Goal: Task Accomplishment & Management: Use online tool/utility

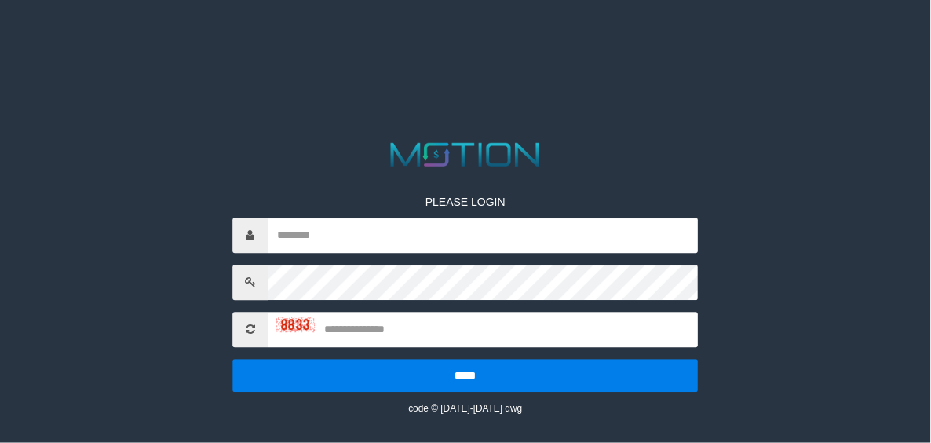
click at [349, 39] on html "PLEASE LOGIN ***** code © 2012-2018 dwg" at bounding box center [465, 19] width 931 height 39
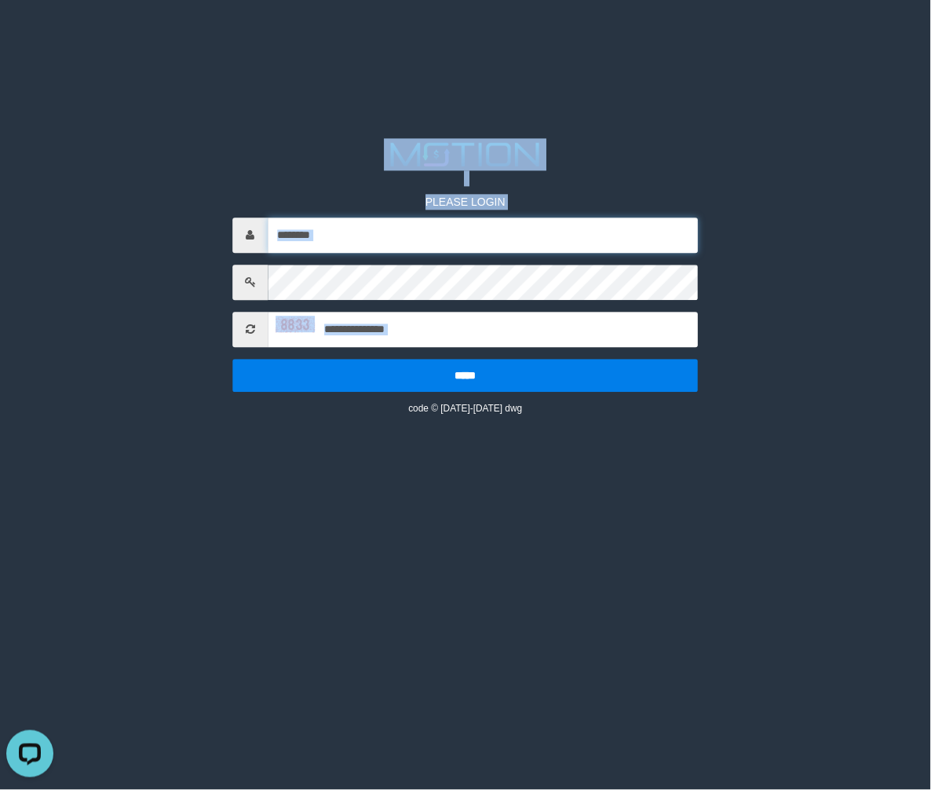
click at [368, 230] on input "text" at bounding box center [483, 234] width 430 height 35
type input "**********"
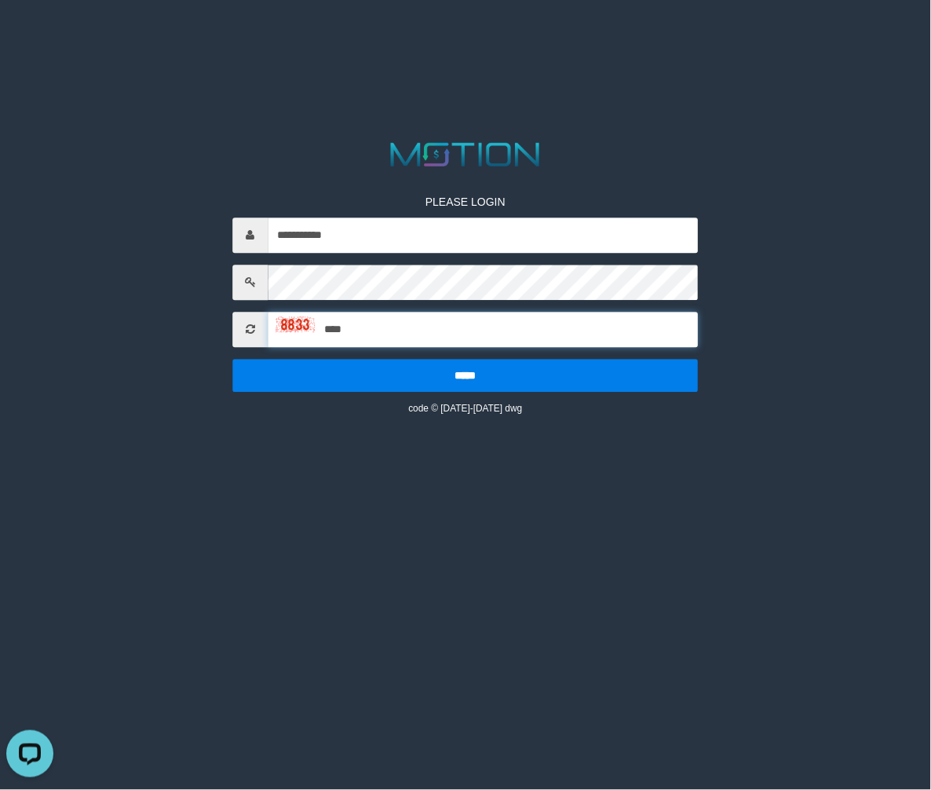
type input "****"
click at [232, 359] on input "*****" at bounding box center [465, 375] width 466 height 33
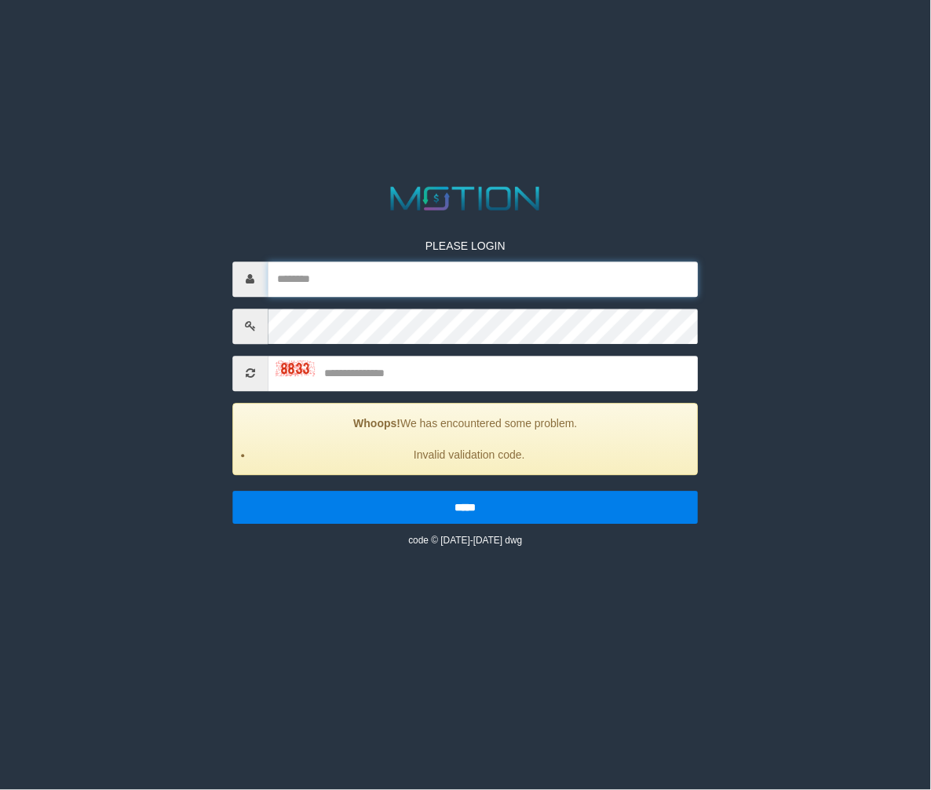
click at [346, 273] on input "text" at bounding box center [483, 278] width 430 height 35
type input "**********"
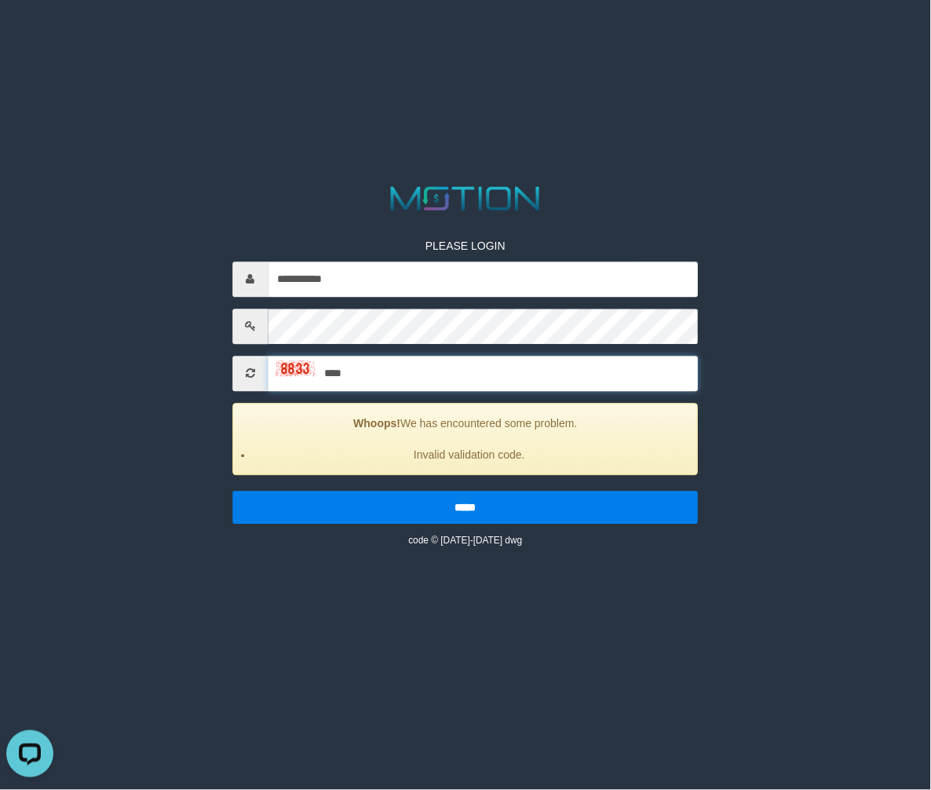
type input "****"
click at [232, 491] on input "*****" at bounding box center [465, 507] width 466 height 33
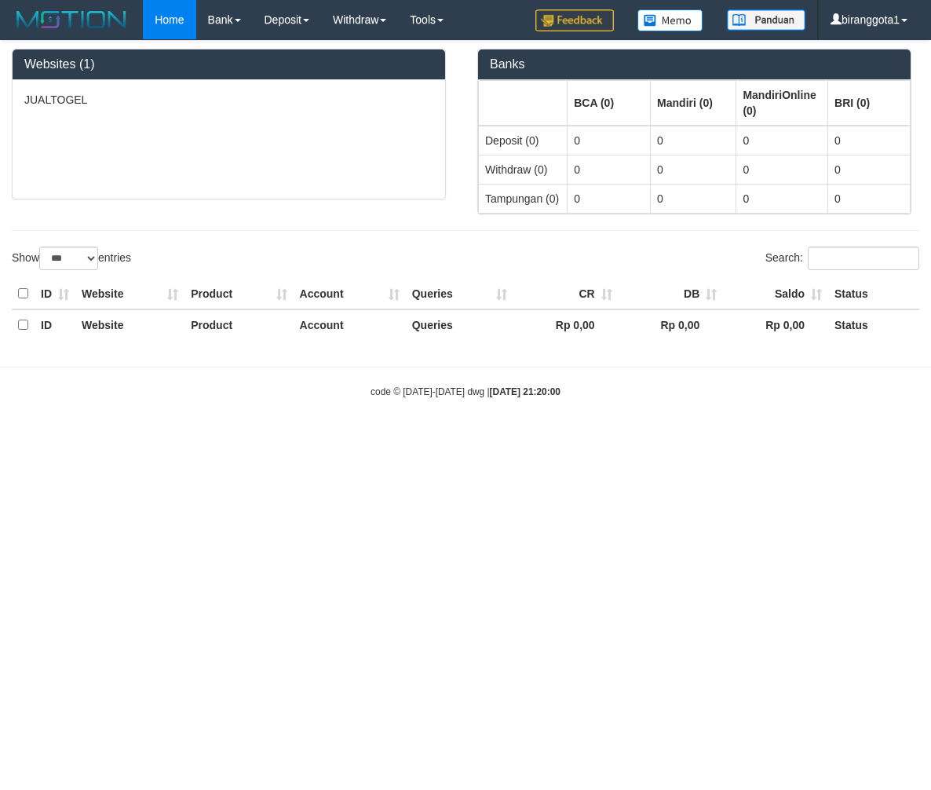
select select "***"
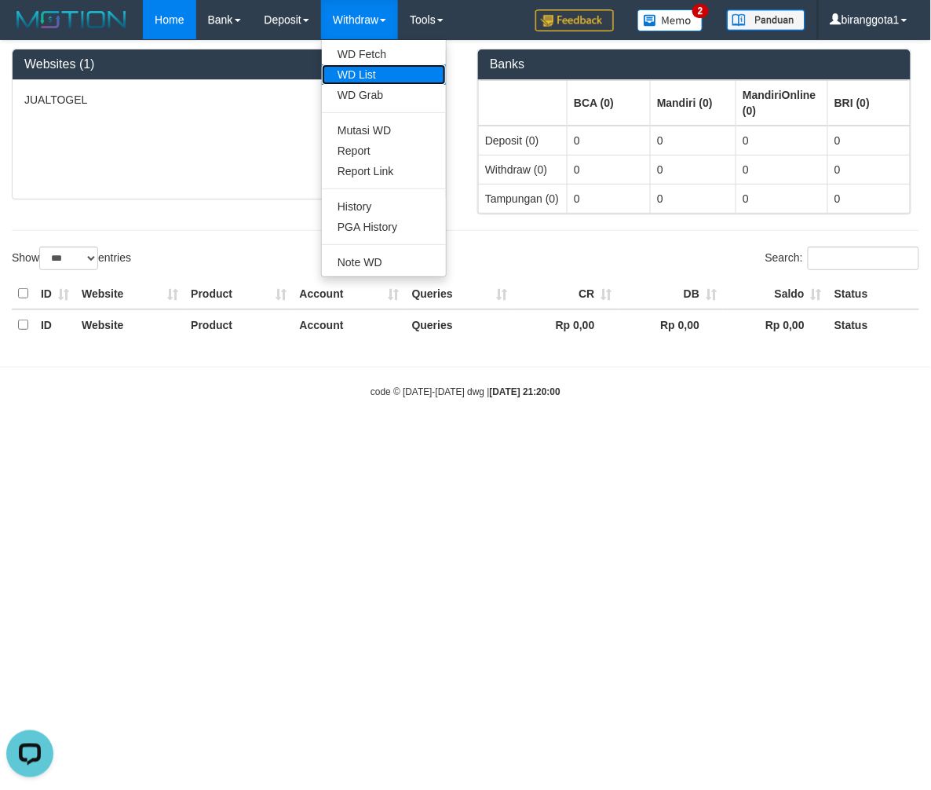
click at [371, 77] on link "WD List" at bounding box center [384, 74] width 124 height 20
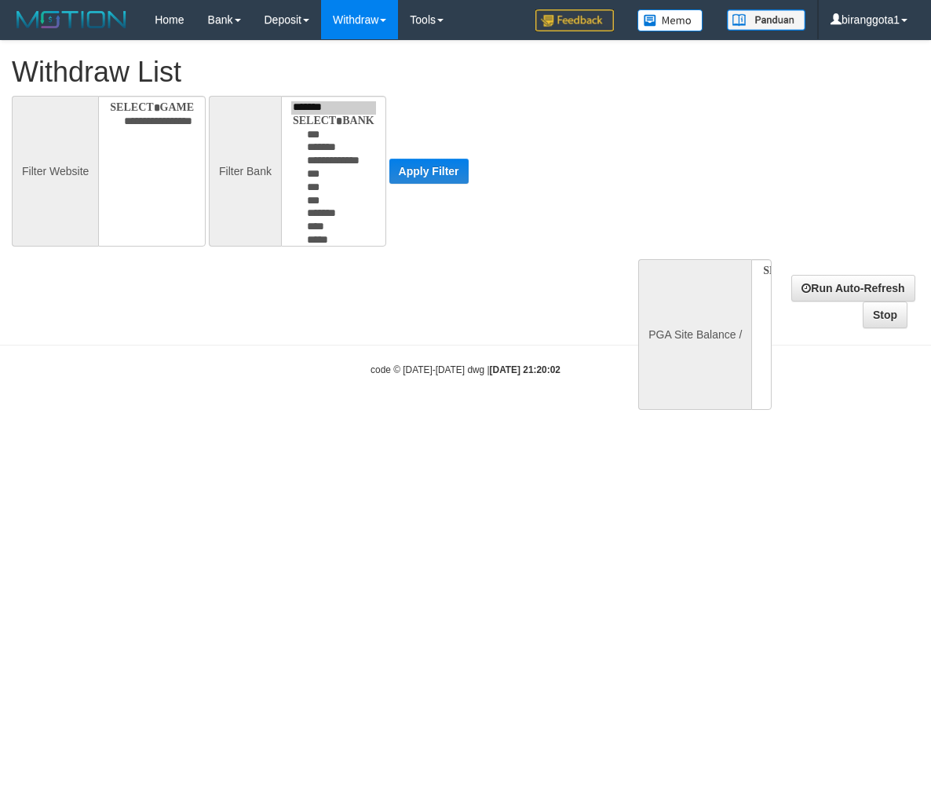
select select
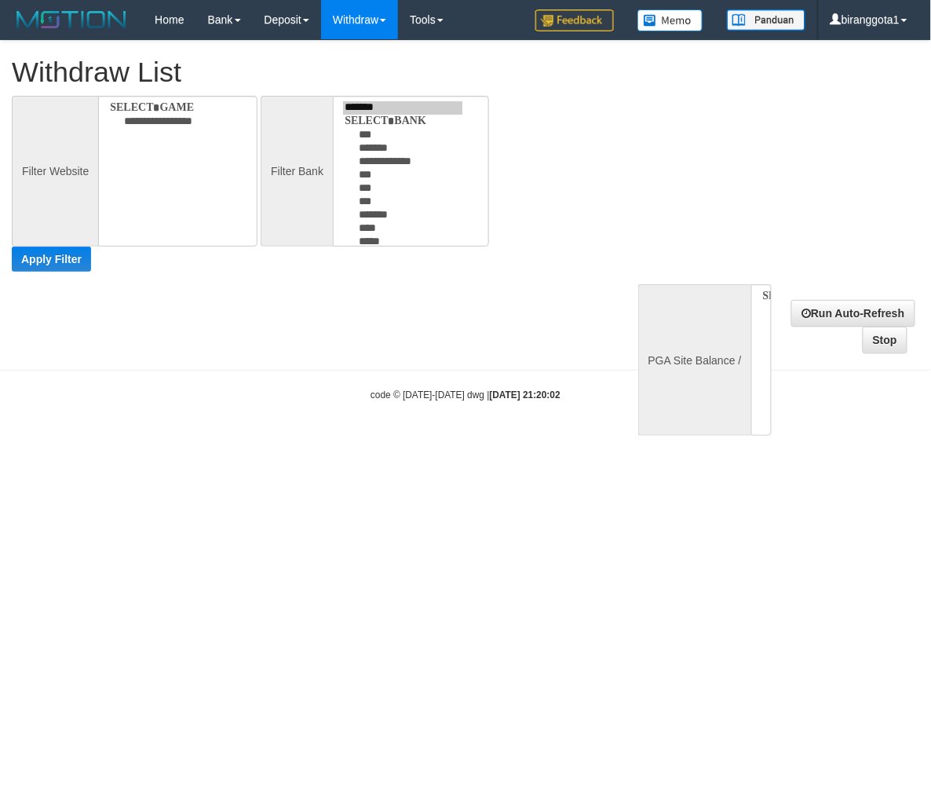
select select
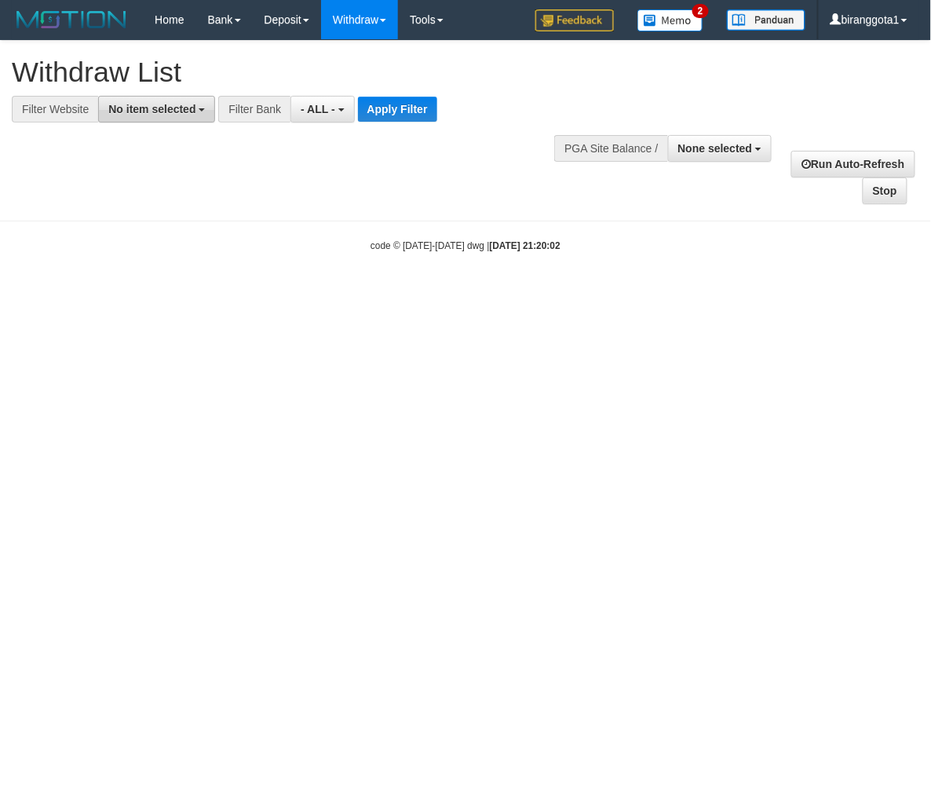
click at [160, 107] on span "No item selected" at bounding box center [151, 109] width 87 height 13
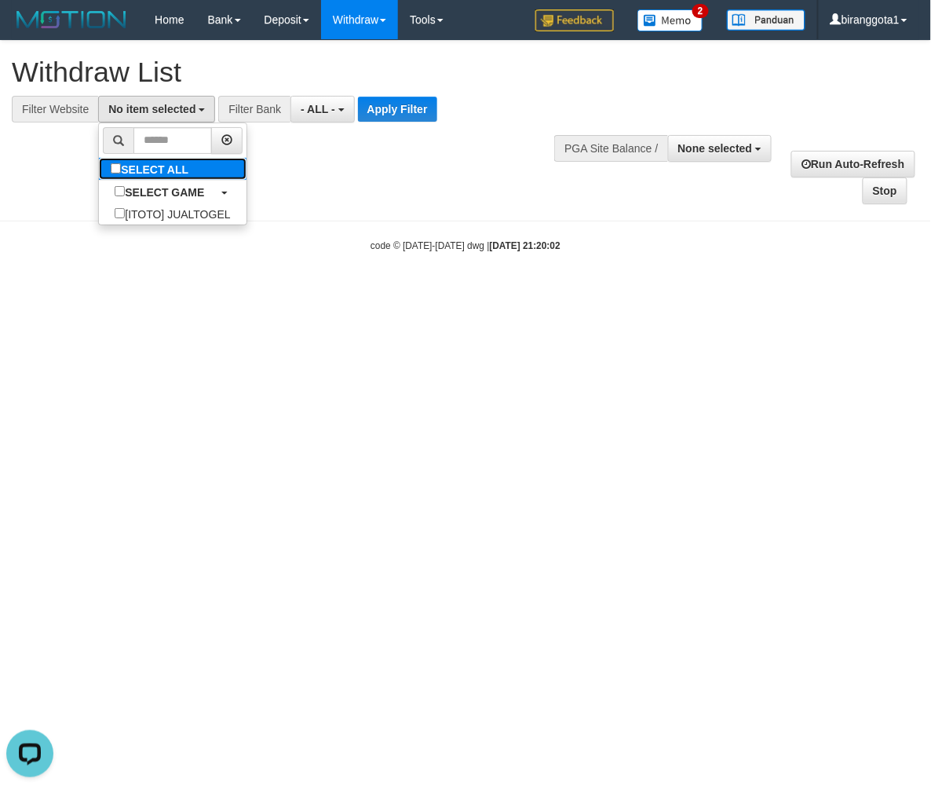
click at [168, 171] on label "SELECT ALL" at bounding box center [151, 169] width 105 height 22
select select "****"
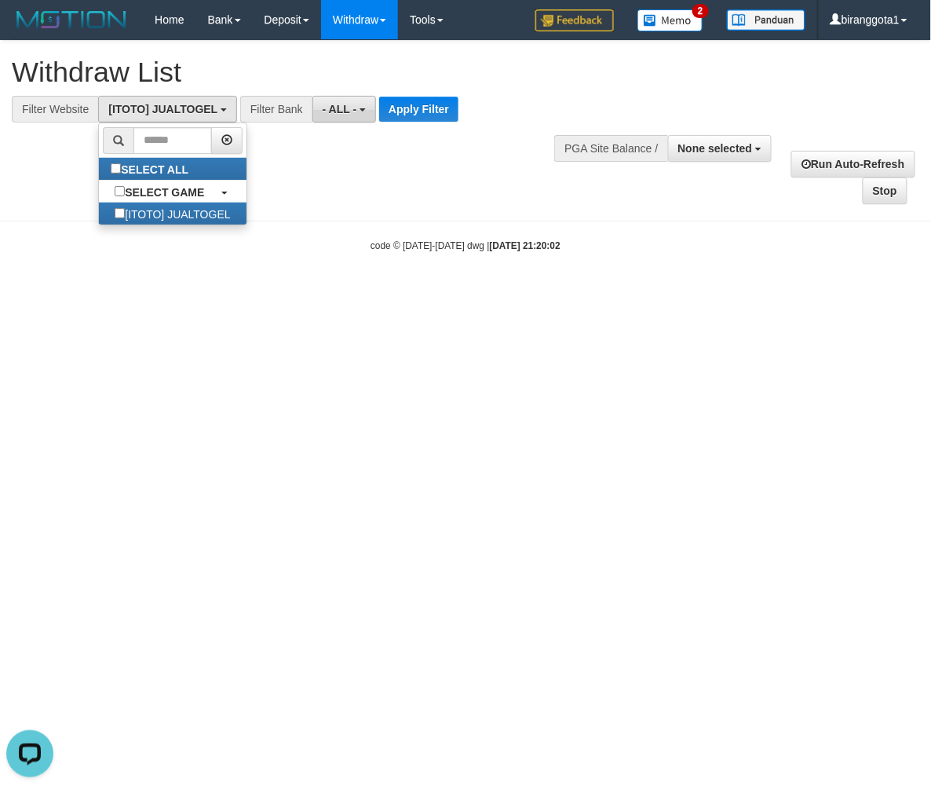
click at [344, 116] on button "- ALL -" at bounding box center [344, 109] width 64 height 27
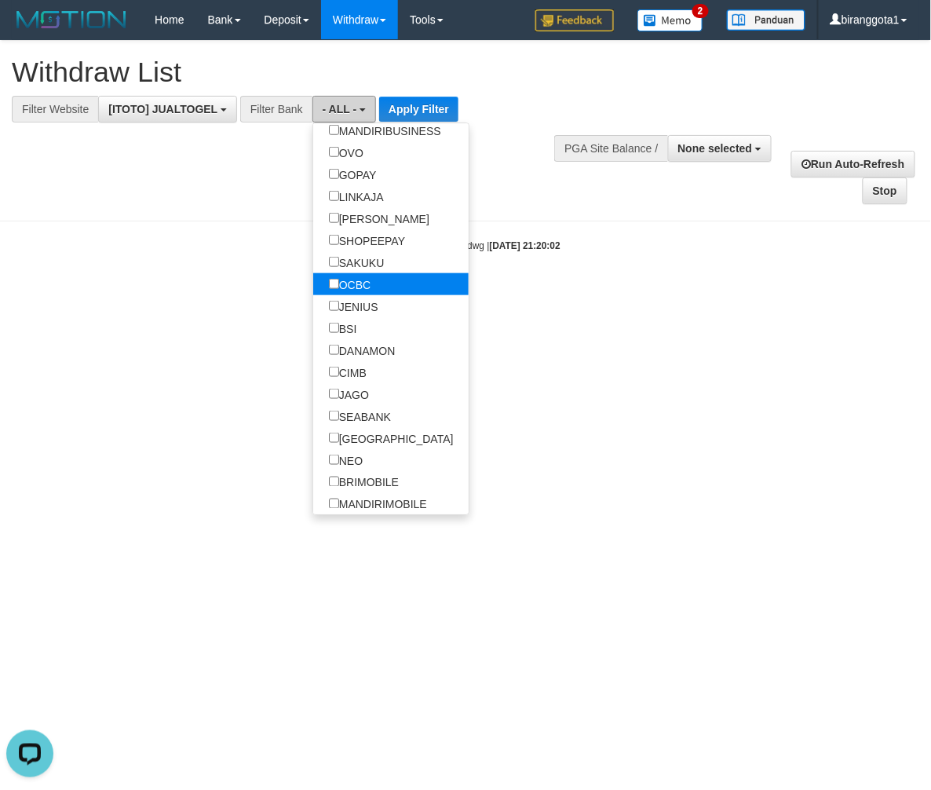
scroll to position [349, 0]
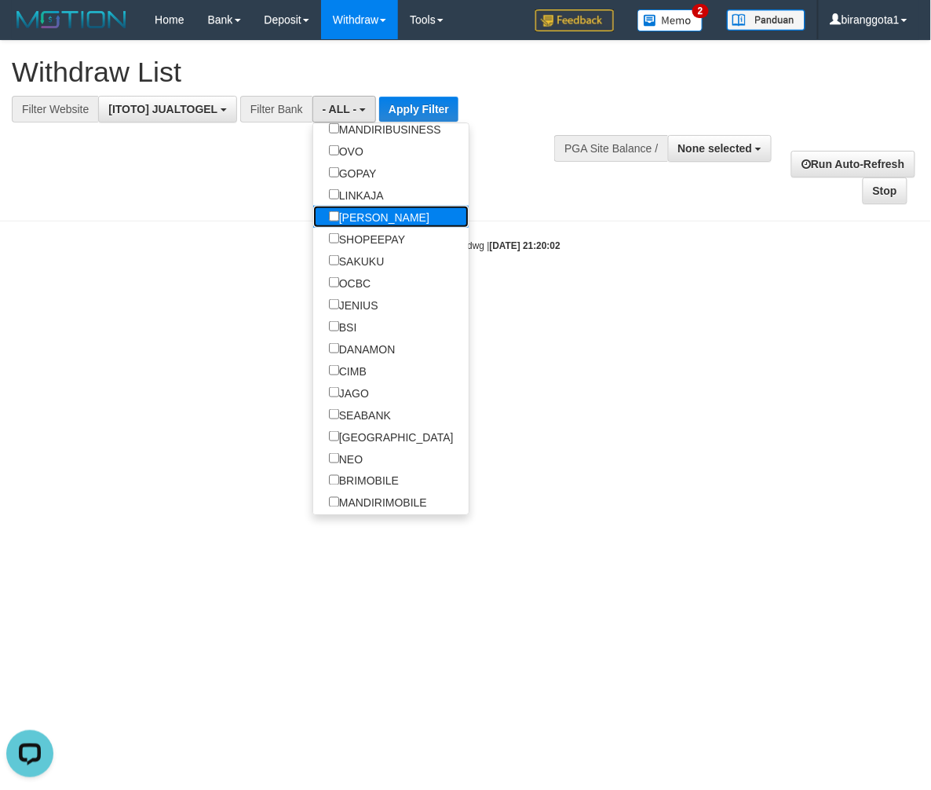
click at [366, 221] on label "[PERSON_NAME]" at bounding box center [379, 217] width 132 height 22
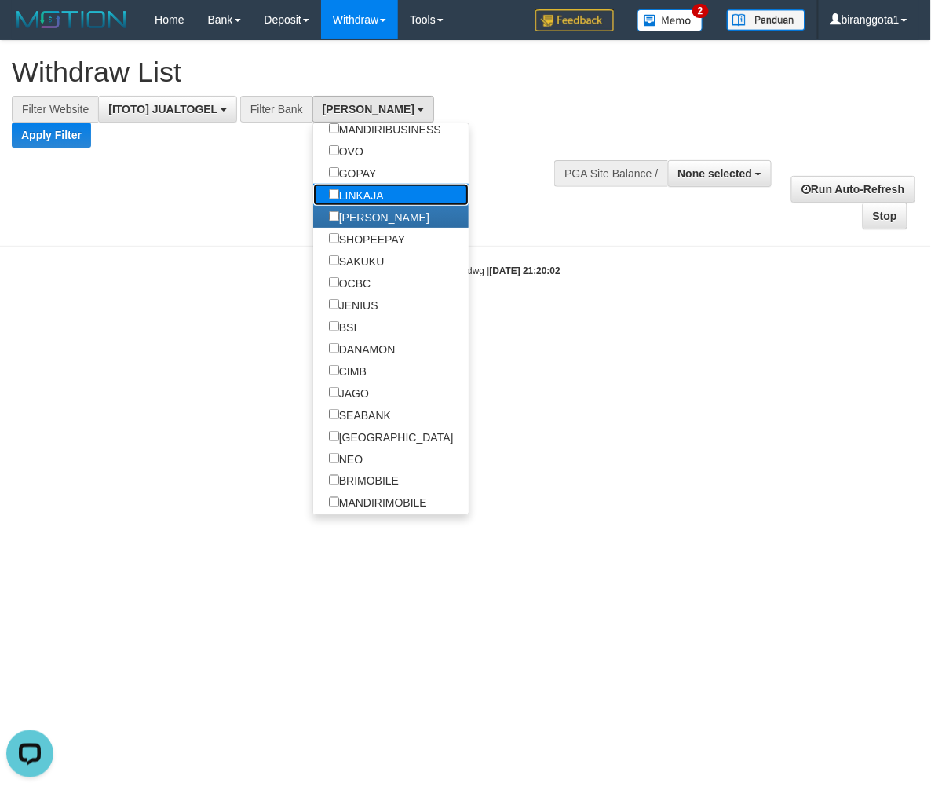
click at [374, 204] on label "LINKAJA" at bounding box center [356, 195] width 86 height 22
click at [375, 174] on label "GOPAY" at bounding box center [352, 173] width 79 height 22
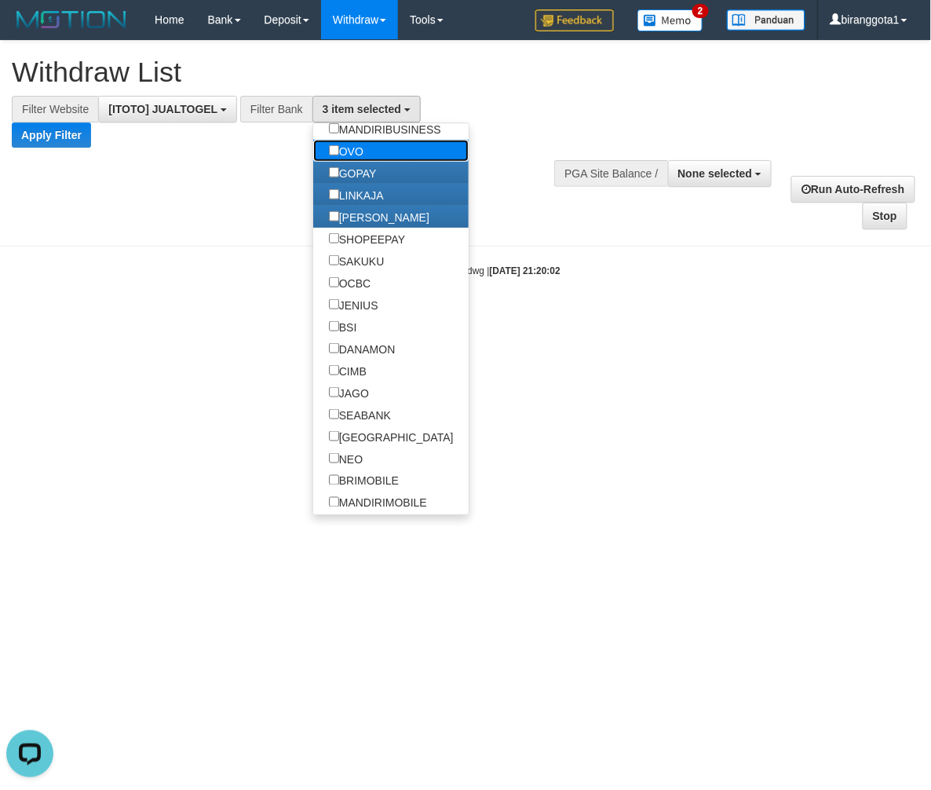
click at [374, 160] on label "OVO" at bounding box center [346, 151] width 66 height 22
select select "***"
click at [412, 246] on label "SHOPEEPAY" at bounding box center [367, 239] width 108 height 22
click at [396, 243] on label "SHOPEEPAY" at bounding box center [367, 239] width 108 height 22
click at [41, 129] on button "Apply Filter" at bounding box center [51, 134] width 79 height 25
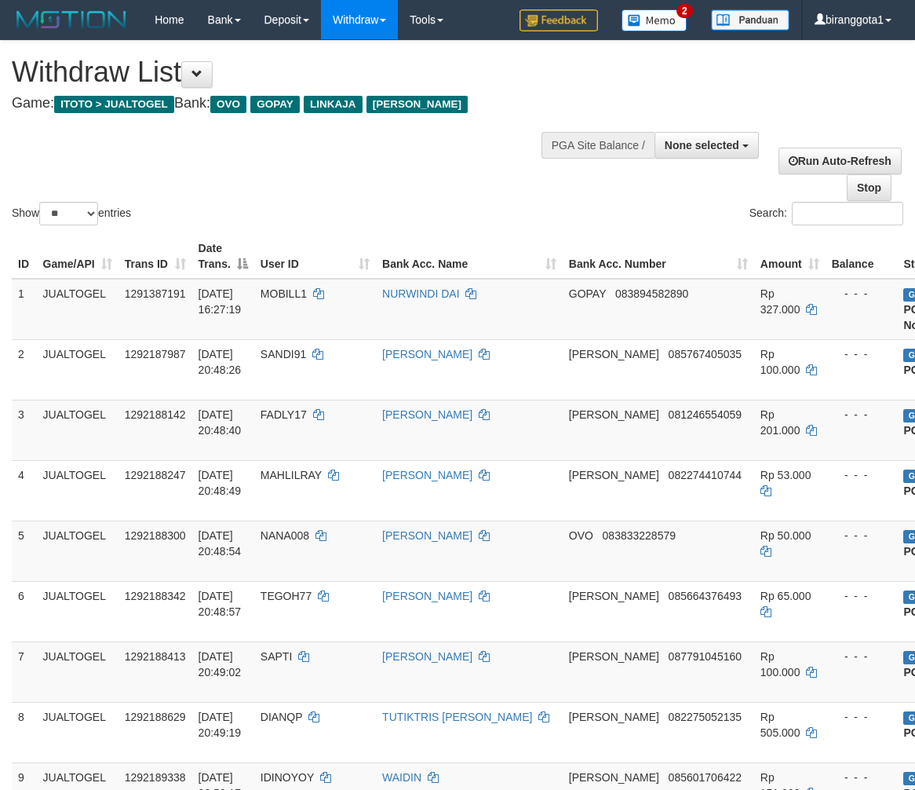
select select
select select "**"
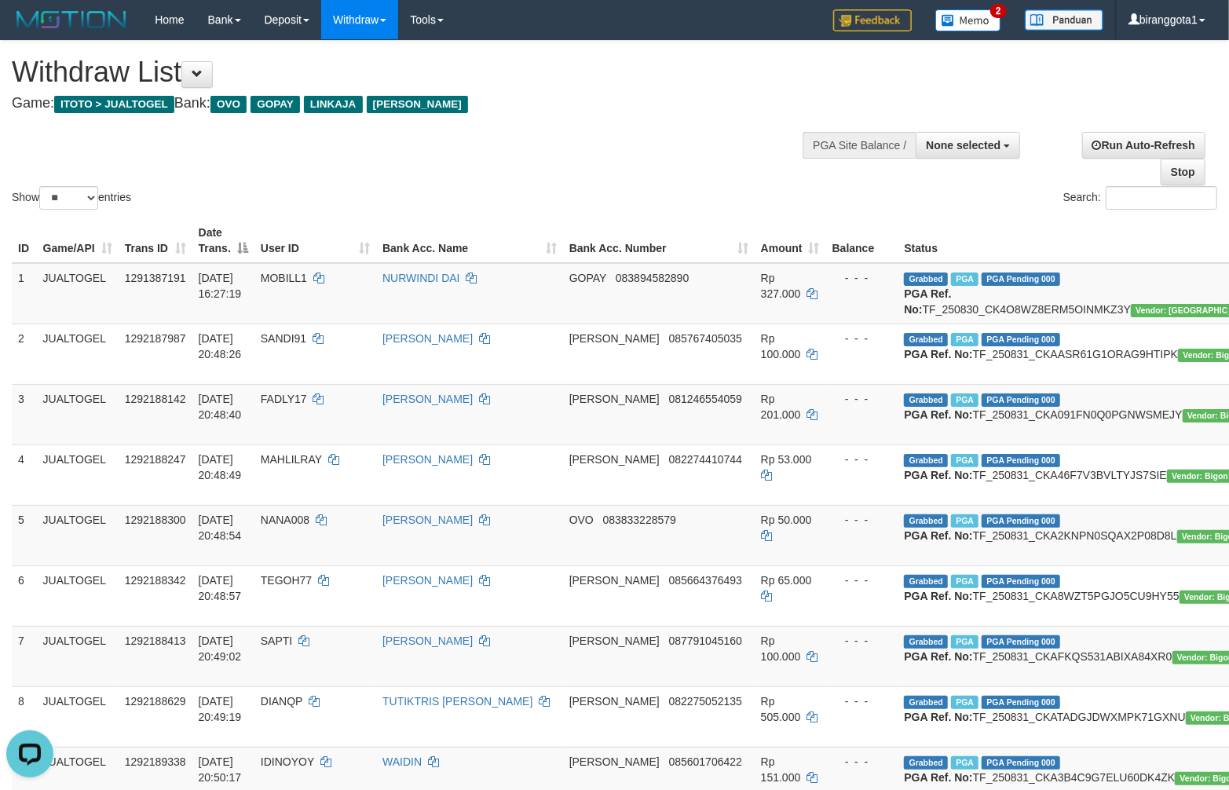
click at [794, 176] on div "Show ** ** ** *** entries Search:" at bounding box center [614, 127] width 1229 height 172
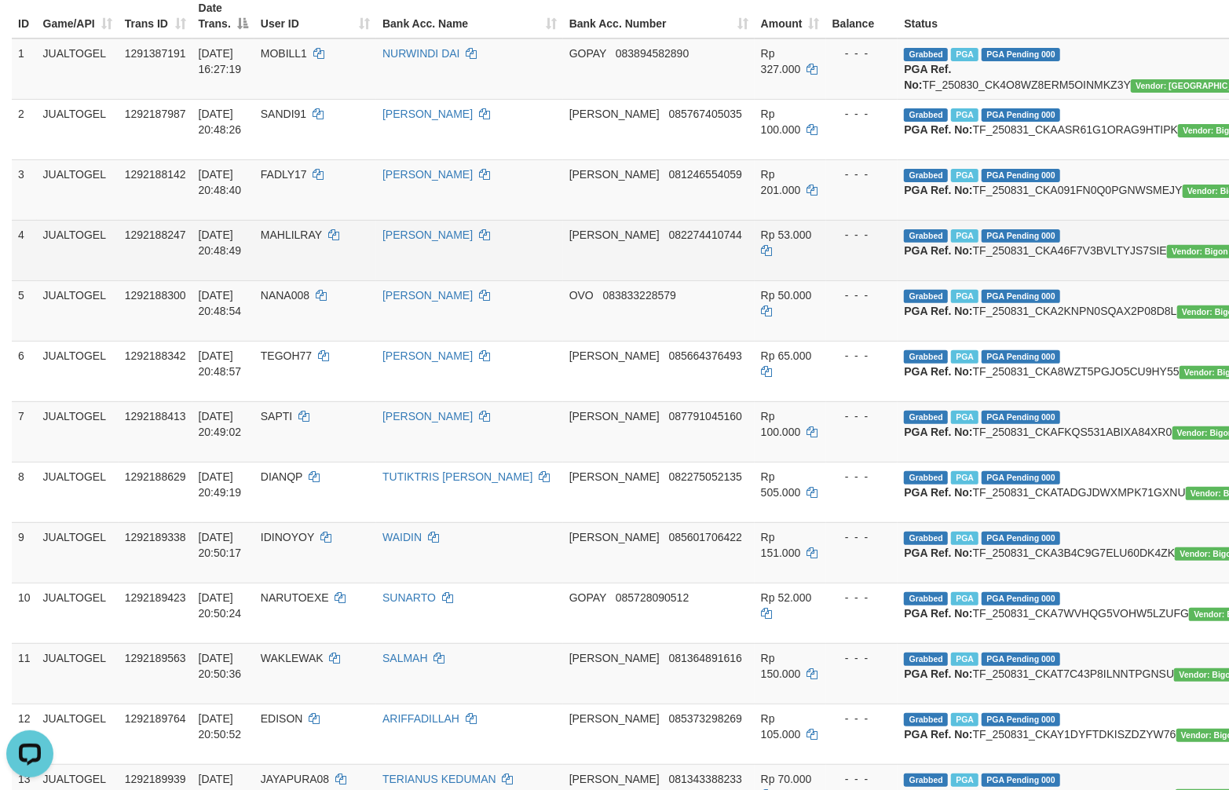
scroll to position [174, 0]
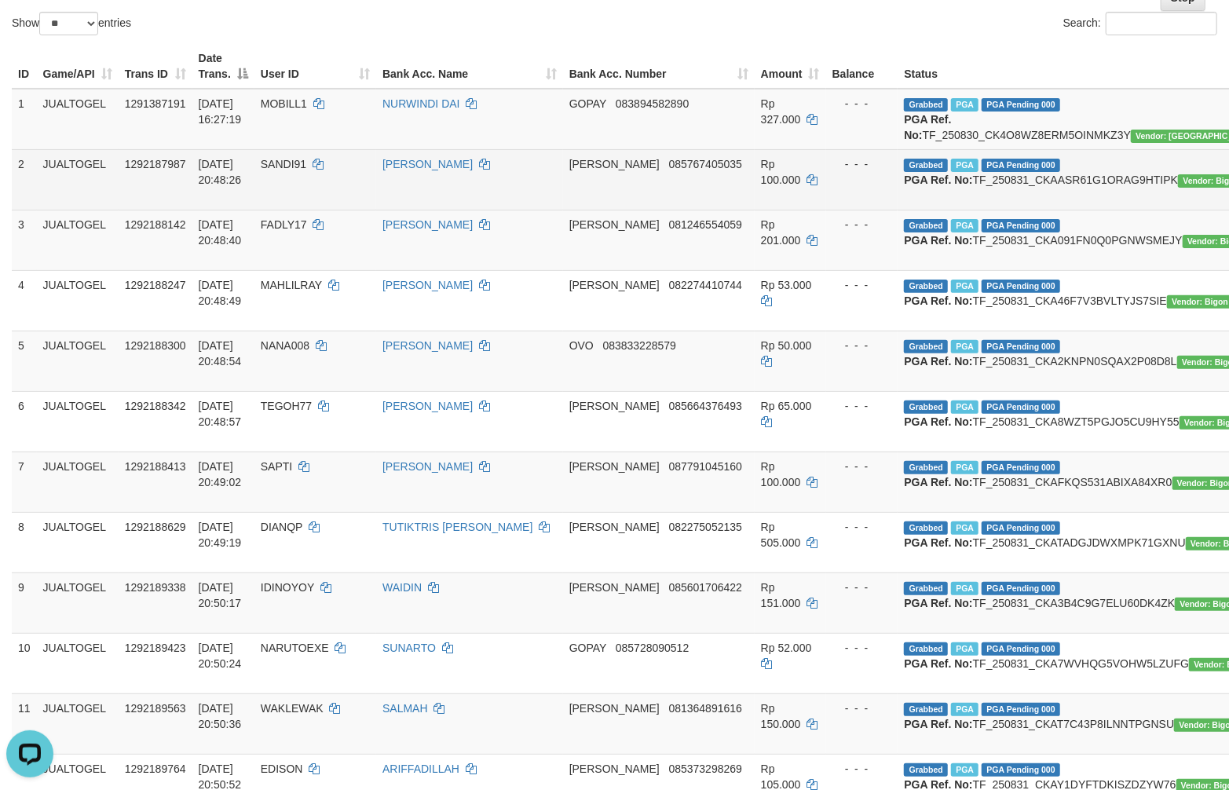
drag, startPoint x: 625, startPoint y: 202, endPoint x: 615, endPoint y: 203, distance: 9.5
click at [625, 202] on td "DANA 085767405035" at bounding box center [659, 179] width 192 height 60
click at [284, 170] on span "SANDI91" at bounding box center [284, 164] width 46 height 13
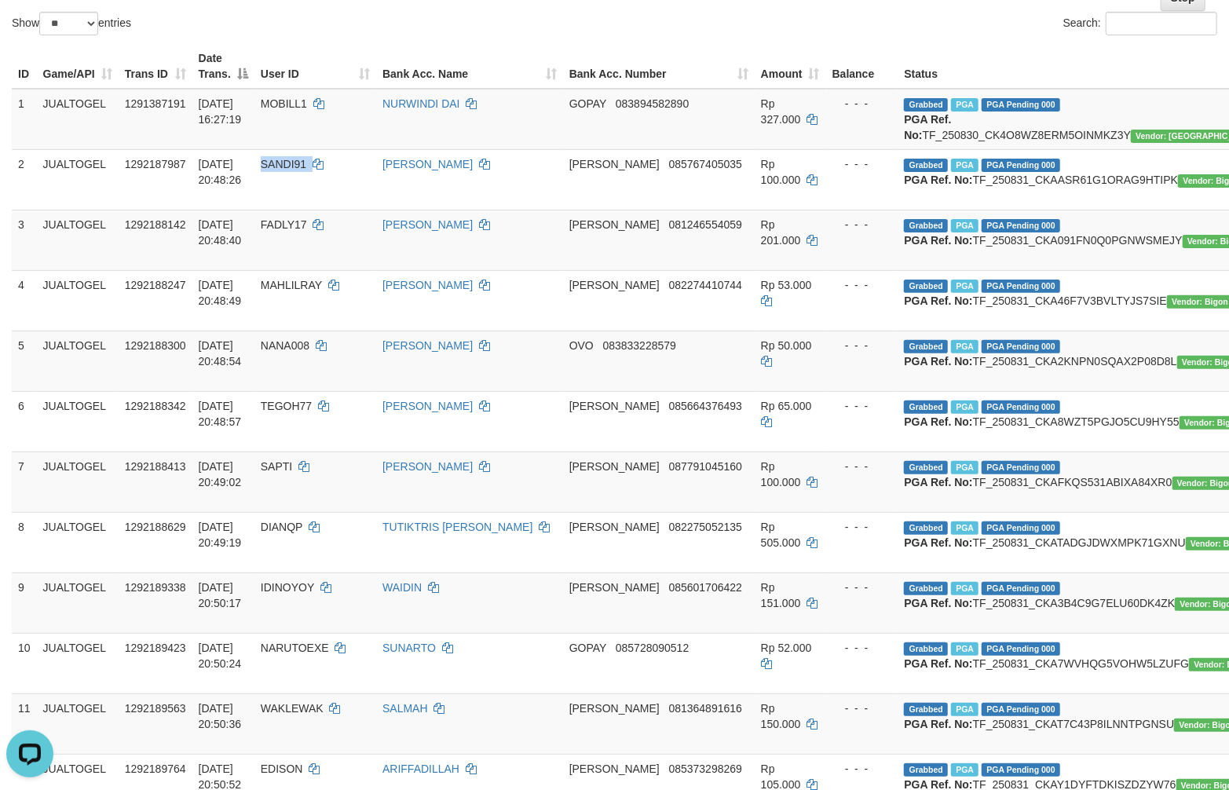
copy td "SANDI91"
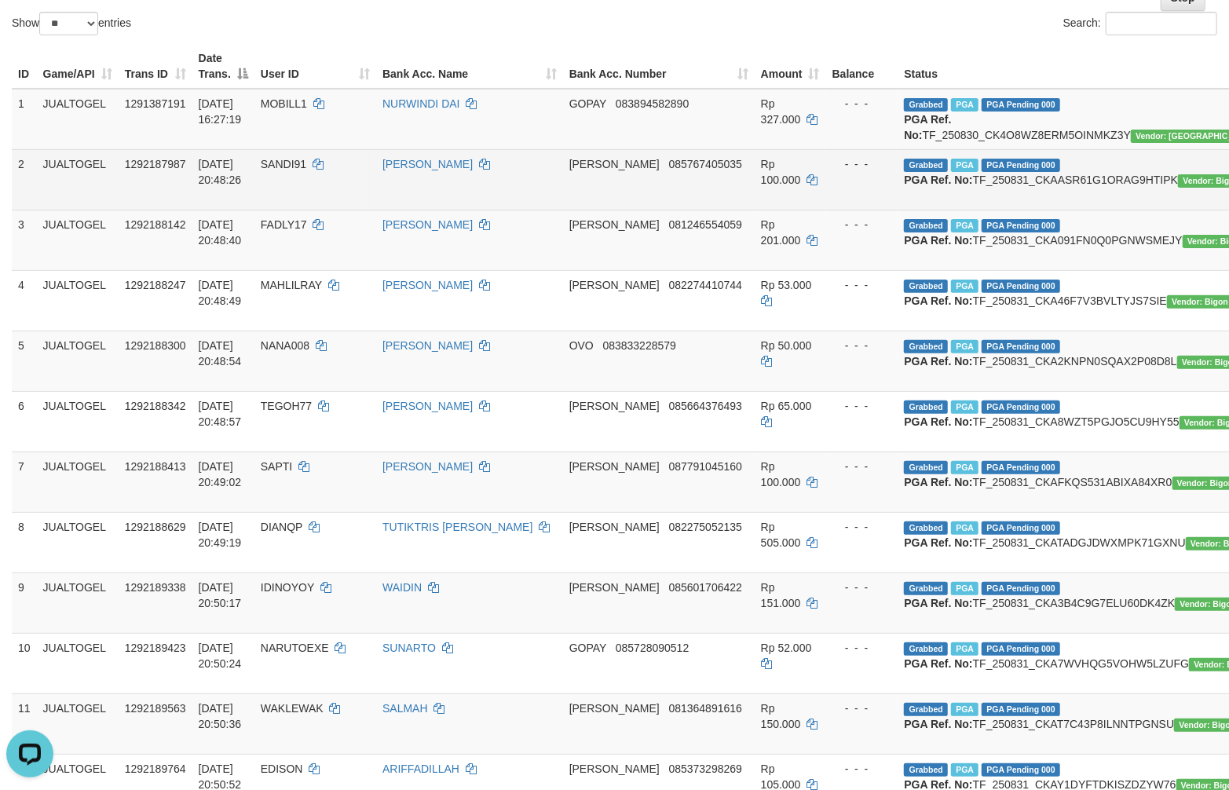
drag, startPoint x: 524, startPoint y: 236, endPoint x: 421, endPoint y: 225, distance: 104.3
click at [522, 210] on td "SANDI HARTONO" at bounding box center [469, 179] width 187 height 60
click at [283, 170] on span "SANDI91" at bounding box center [284, 164] width 46 height 13
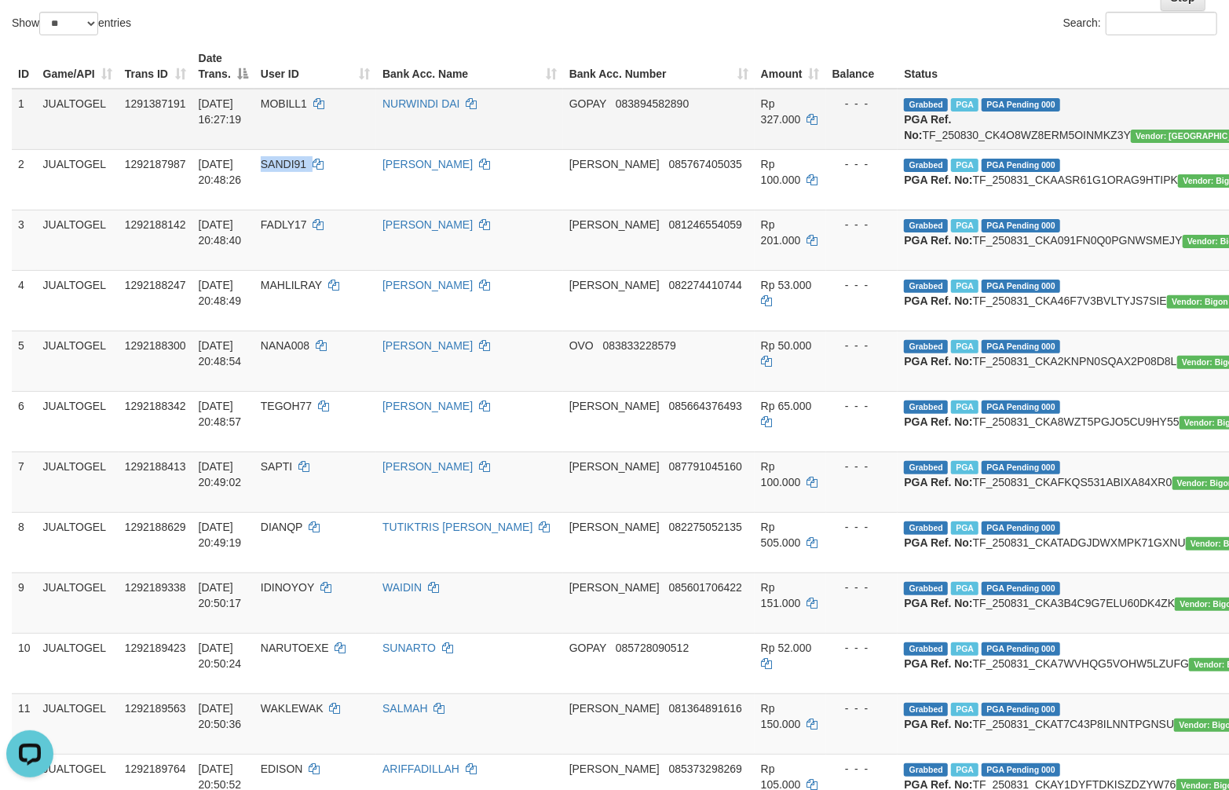
copy td "SANDI91"
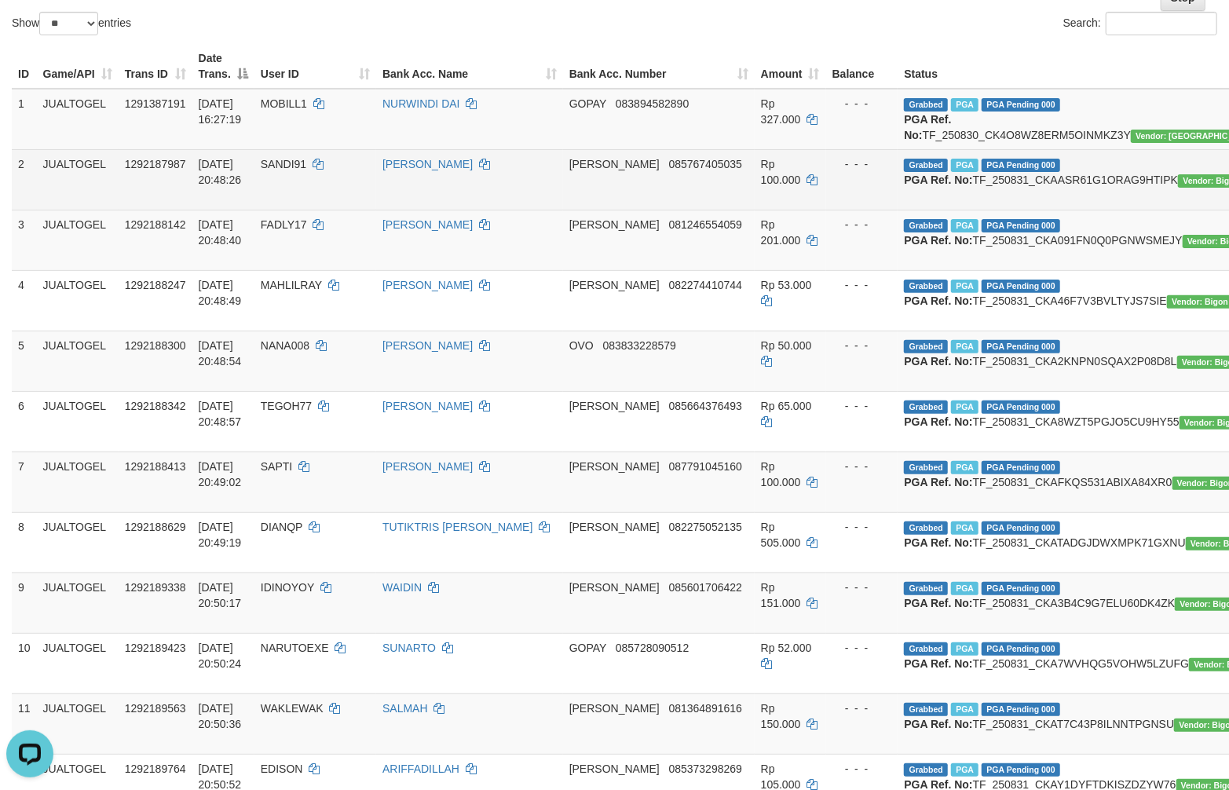
click at [915, 210] on td "Grabbed PGA PGA Pending 000 {"status":"000","data":{"unique_id":"1120-129218798…" at bounding box center [1082, 179] width 370 height 60
copy td "TF_250831_CKAASR61G1ORAG9HTIPK"
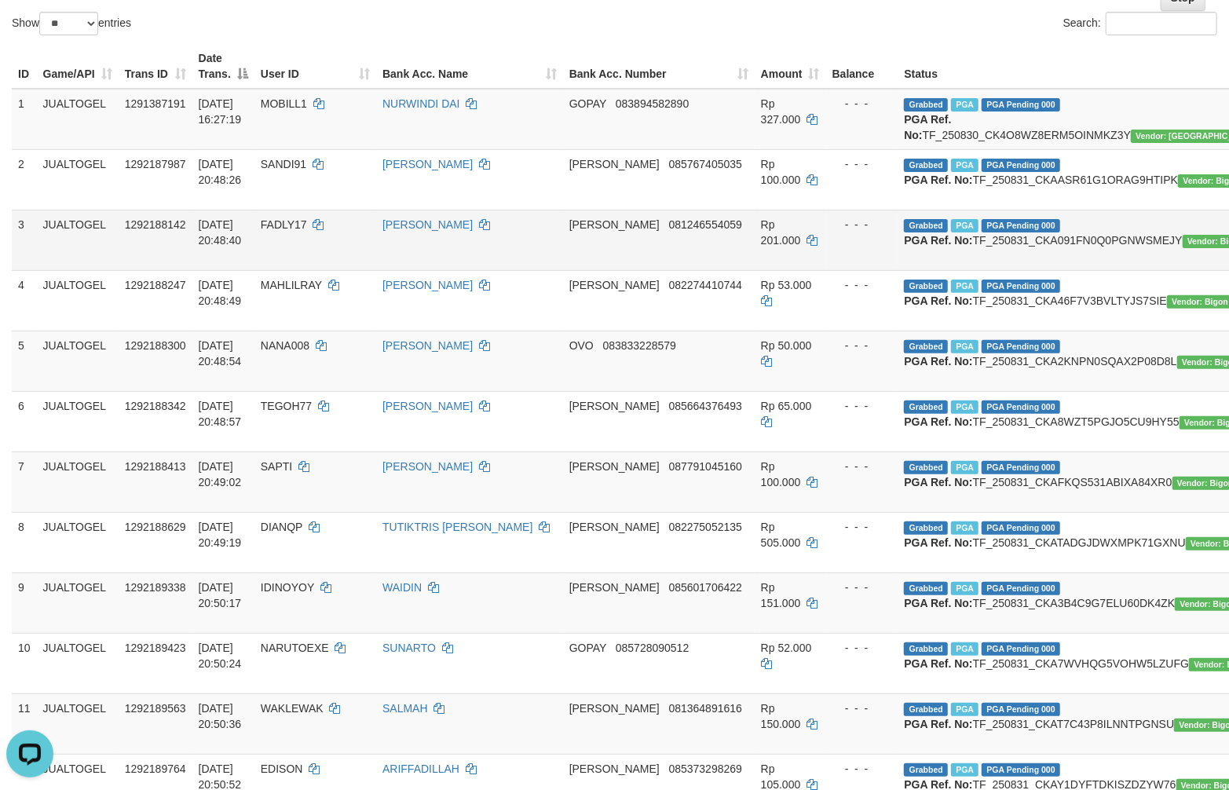
click at [385, 250] on td "AGUNG SETIADI" at bounding box center [469, 240] width 187 height 60
click at [270, 231] on span "FADLY17" at bounding box center [284, 224] width 46 height 13
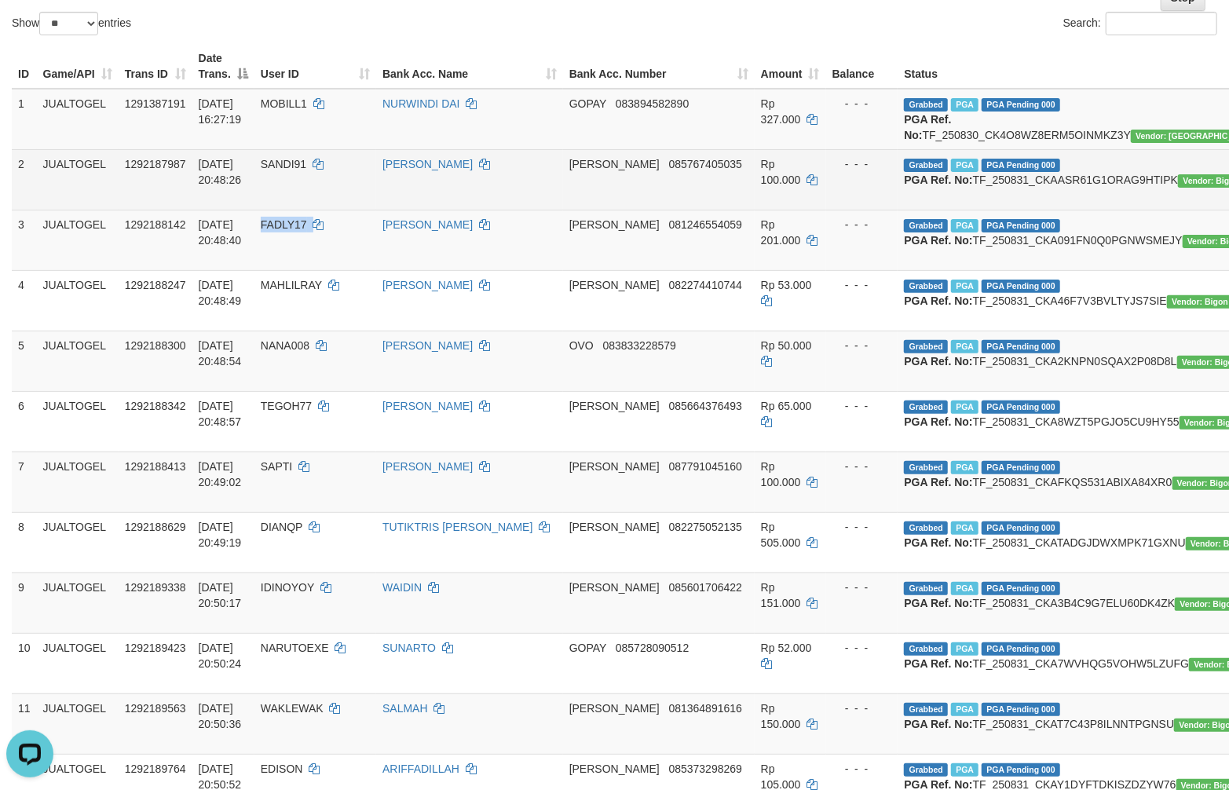
copy td "FADLY17"
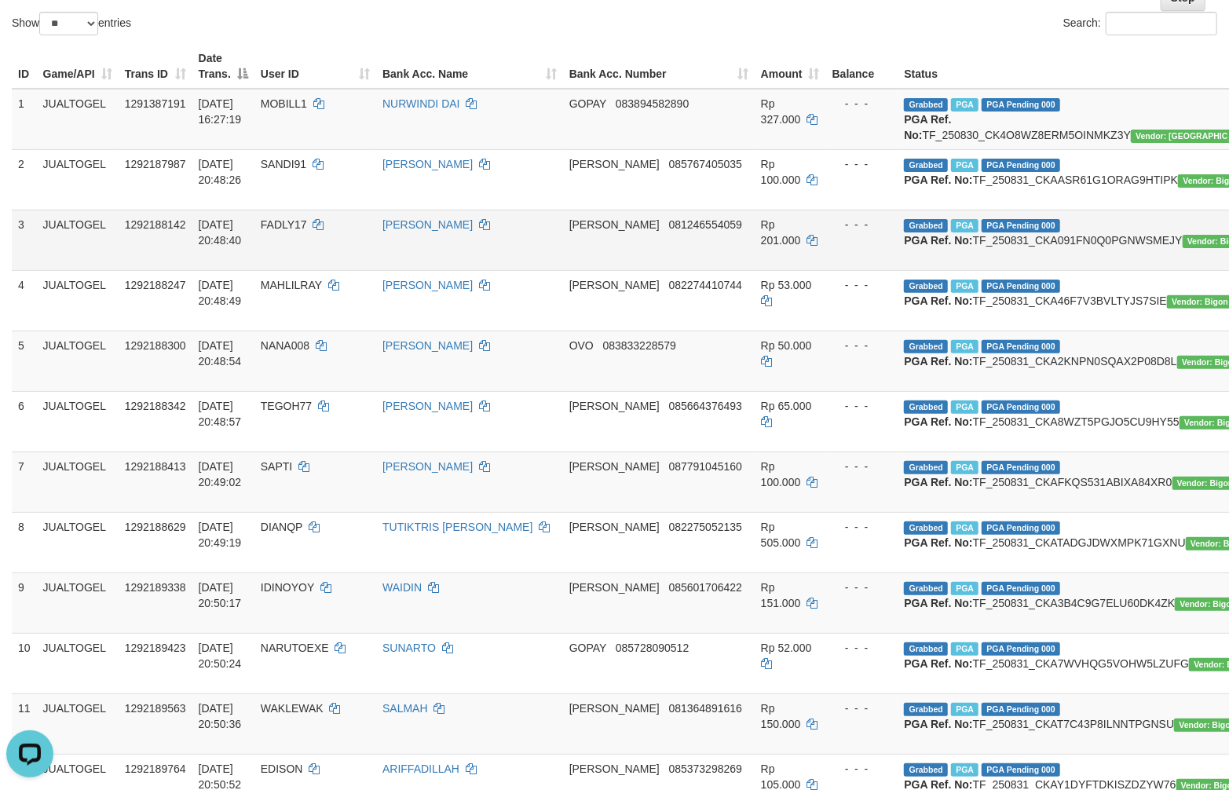
click at [915, 270] on td "Grabbed PGA PGA Pending 000 {"status":"000","data":{"unique_id":"1120-129218814…" at bounding box center [1082, 240] width 370 height 60
copy td "TF_250831_CKA091FN0Q0PGNWSMEJY"
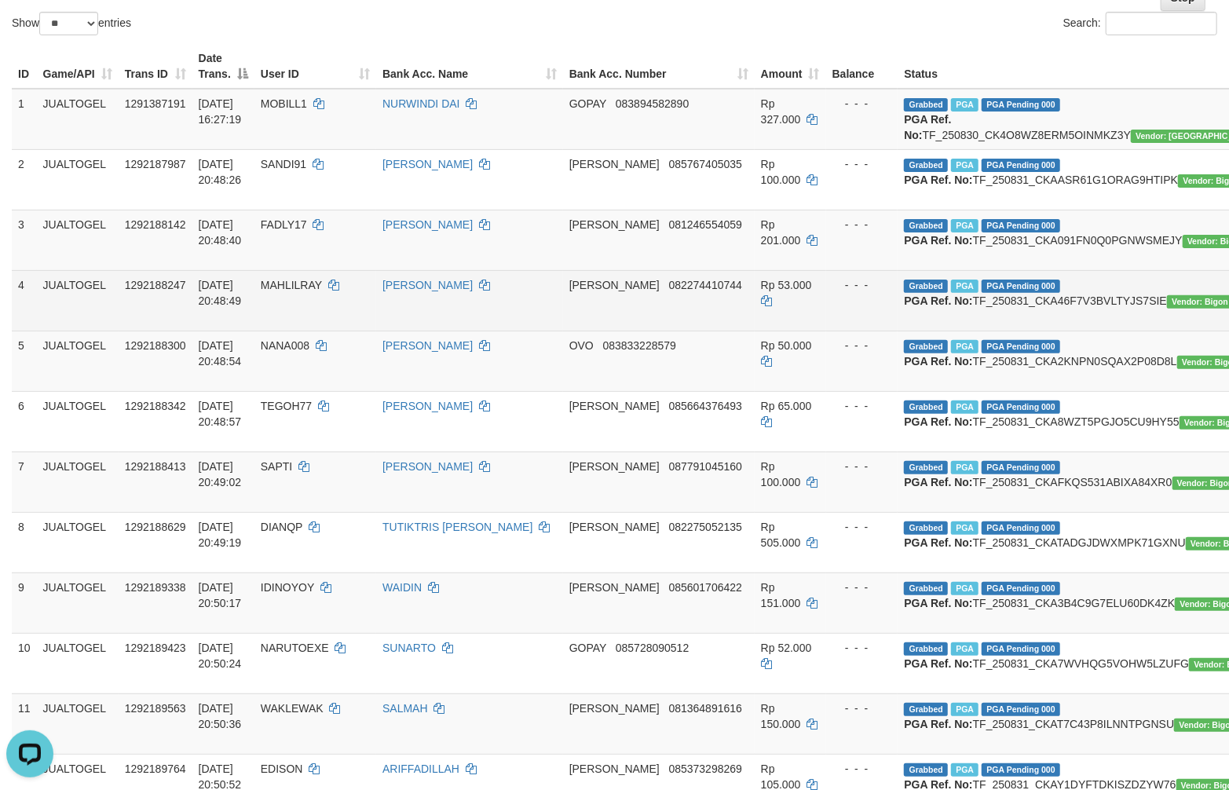
click at [529, 330] on td "MAHLIL RAMBE" at bounding box center [469, 300] width 187 height 60
click at [302, 291] on span "MAHLILRAY" at bounding box center [291, 285] width 61 height 13
copy td "MAHLILRAY"
click at [302, 291] on span "MAHLILRAY" at bounding box center [291, 285] width 61 height 13
click at [915, 330] on td "Grabbed PGA PGA Pending 000 {"status":"000","data":{"unique_id":"1120-129218824…" at bounding box center [1082, 300] width 370 height 60
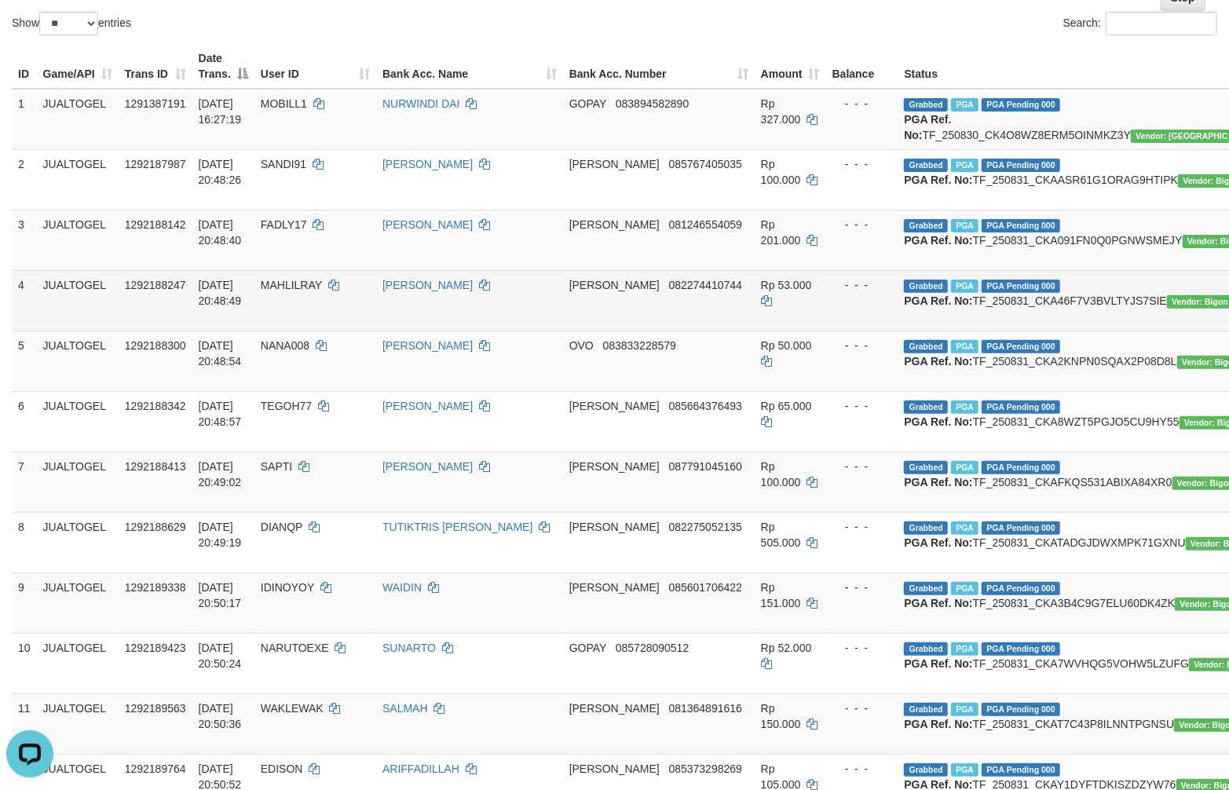
click at [915, 330] on td "Grabbed PGA PGA Pending 000 {"status":"000","data":{"unique_id":"1120-129218824…" at bounding box center [1082, 300] width 370 height 60
copy td "TF_250831_CKA46F7V3BVLTYJS7SIE"
click at [556, 330] on td "MAHLIL RAMBE" at bounding box center [469, 300] width 187 height 60
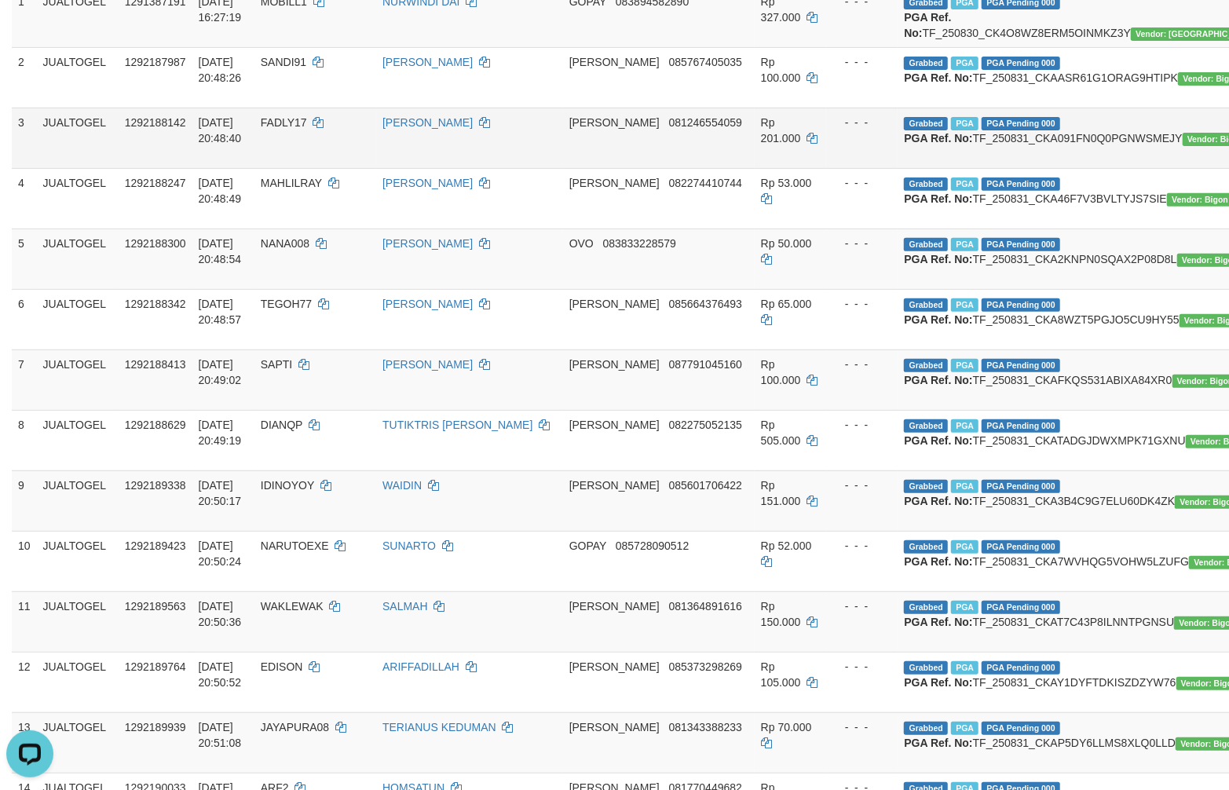
scroll to position [349, 0]
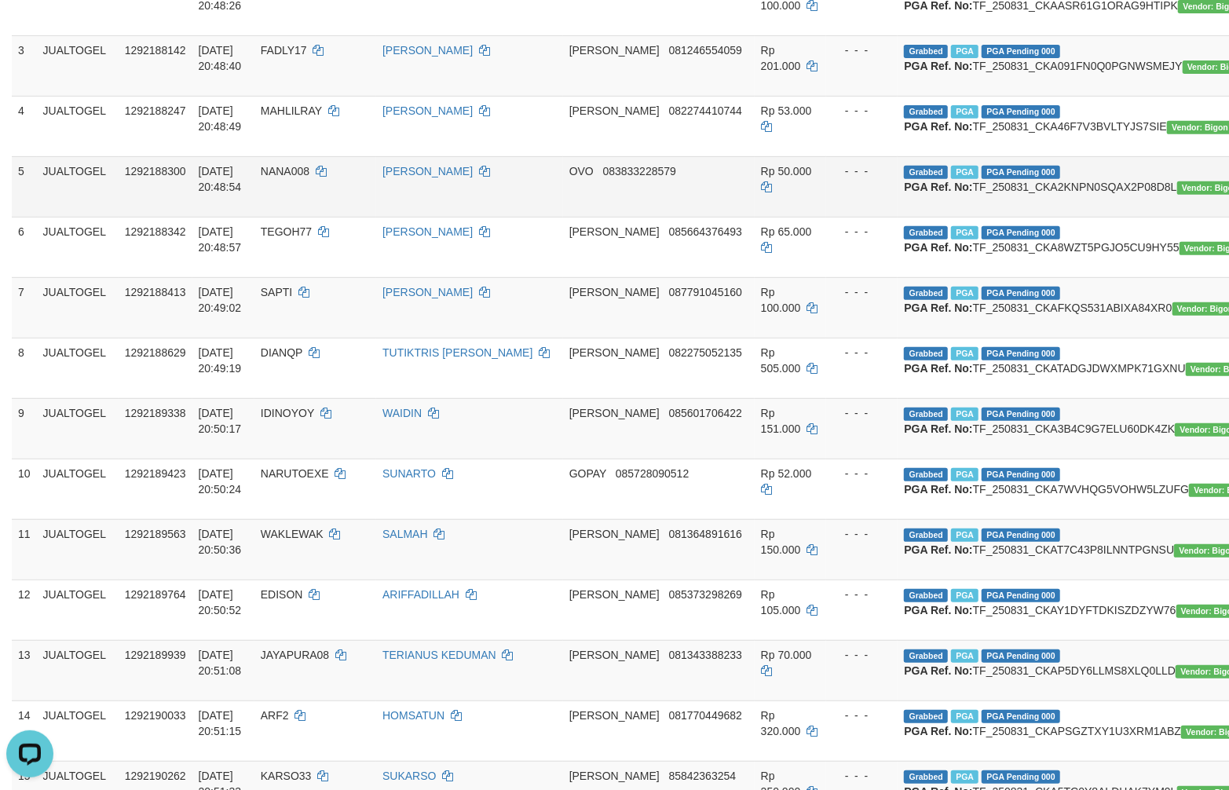
click at [284, 177] on span "NANA008" at bounding box center [285, 171] width 49 height 13
copy td "NANA008"
click at [284, 177] on span "NANA008" at bounding box center [285, 171] width 49 height 13
click at [915, 217] on td "Grabbed PGA PGA Pending 000 {"status":"000","data":{"unique_id":"1120-129218830…" at bounding box center [1082, 186] width 370 height 60
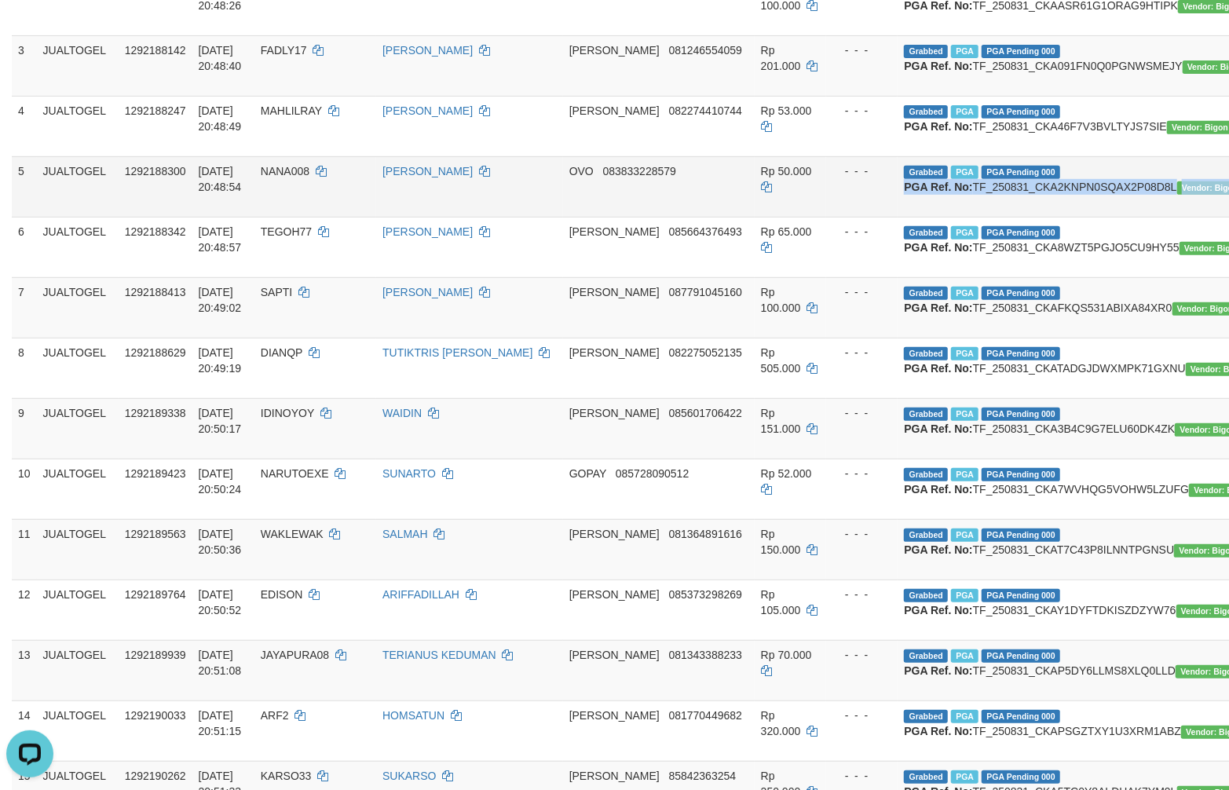
click at [915, 217] on td "Grabbed PGA PGA Pending 000 {"status":"000","data":{"unique_id":"1120-129218830…" at bounding box center [1082, 186] width 370 height 60
copy td "PGA Ref. No: TF_250831_CKA2KNPN0SQAX2P08D8L Vendor: Bigon"
click at [915, 217] on td "Grabbed PGA PGA Pending 000 {"status":"000","data":{"unique_id":"1120-129218830…" at bounding box center [1082, 186] width 370 height 60
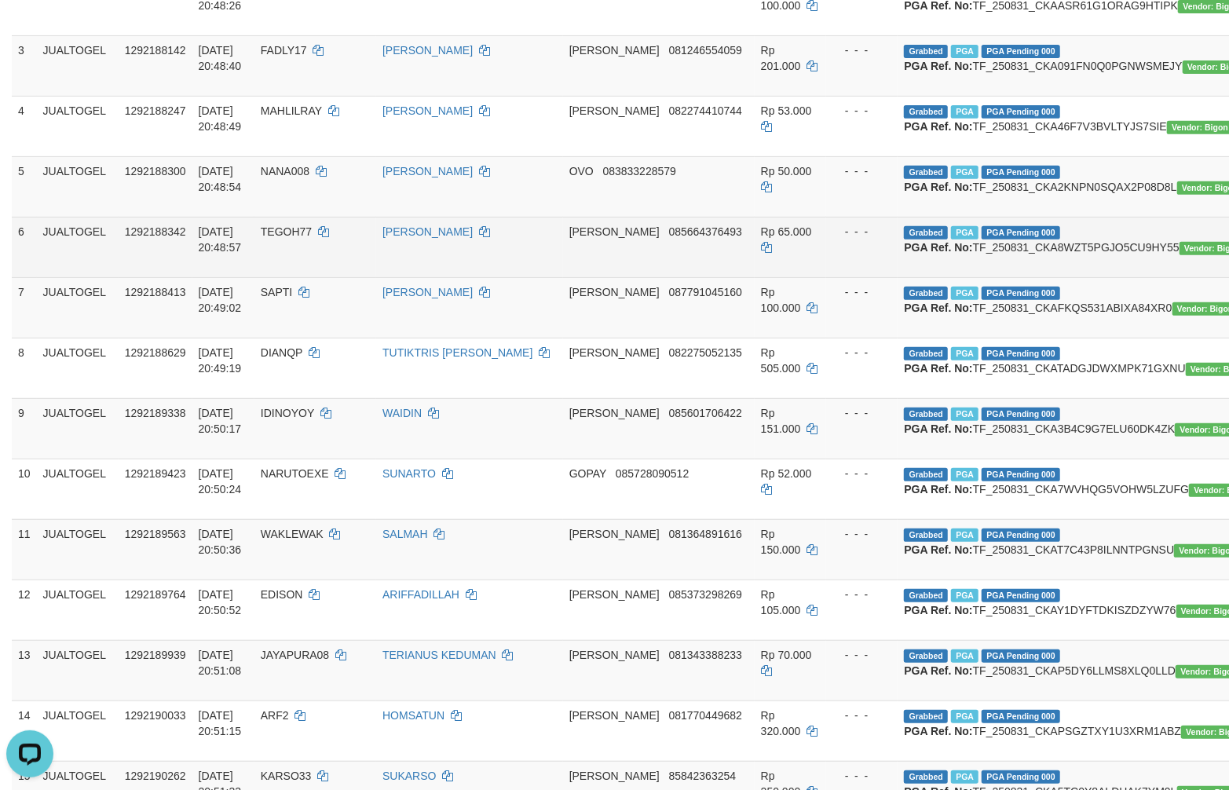
drag, startPoint x: 645, startPoint y: 346, endPoint x: 635, endPoint y: 346, distance: 10.2
click at [647, 277] on td "DANA 085664376493" at bounding box center [659, 247] width 192 height 60
click at [289, 238] on span "TEGOH77" at bounding box center [286, 231] width 51 height 13
copy td "TEGOH77"
click at [289, 238] on span "TEGOH77" at bounding box center [286, 231] width 51 height 13
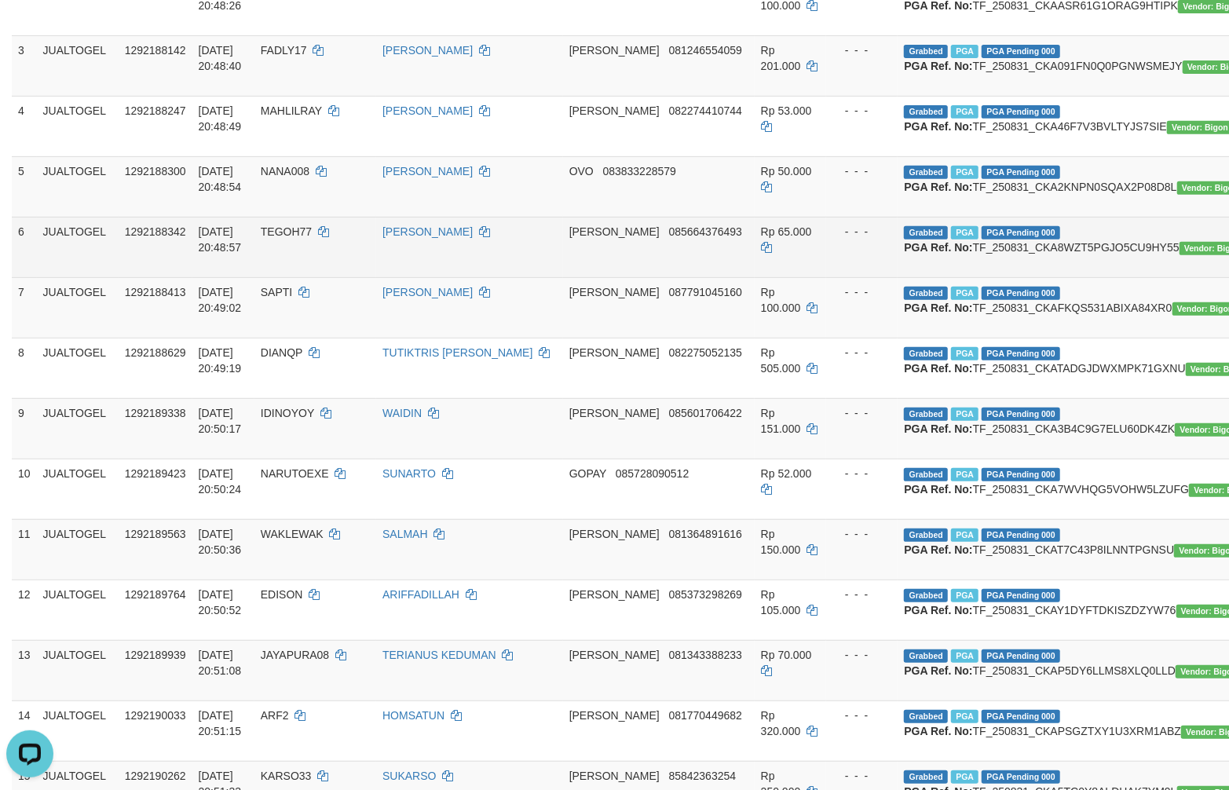
click at [915, 277] on td "Grabbed PGA PGA Pending 000 {"status":"000","data":{"unique_id":"1120-129218834…" at bounding box center [1082, 247] width 370 height 60
click at [826, 277] on td "- - -" at bounding box center [862, 247] width 72 height 60
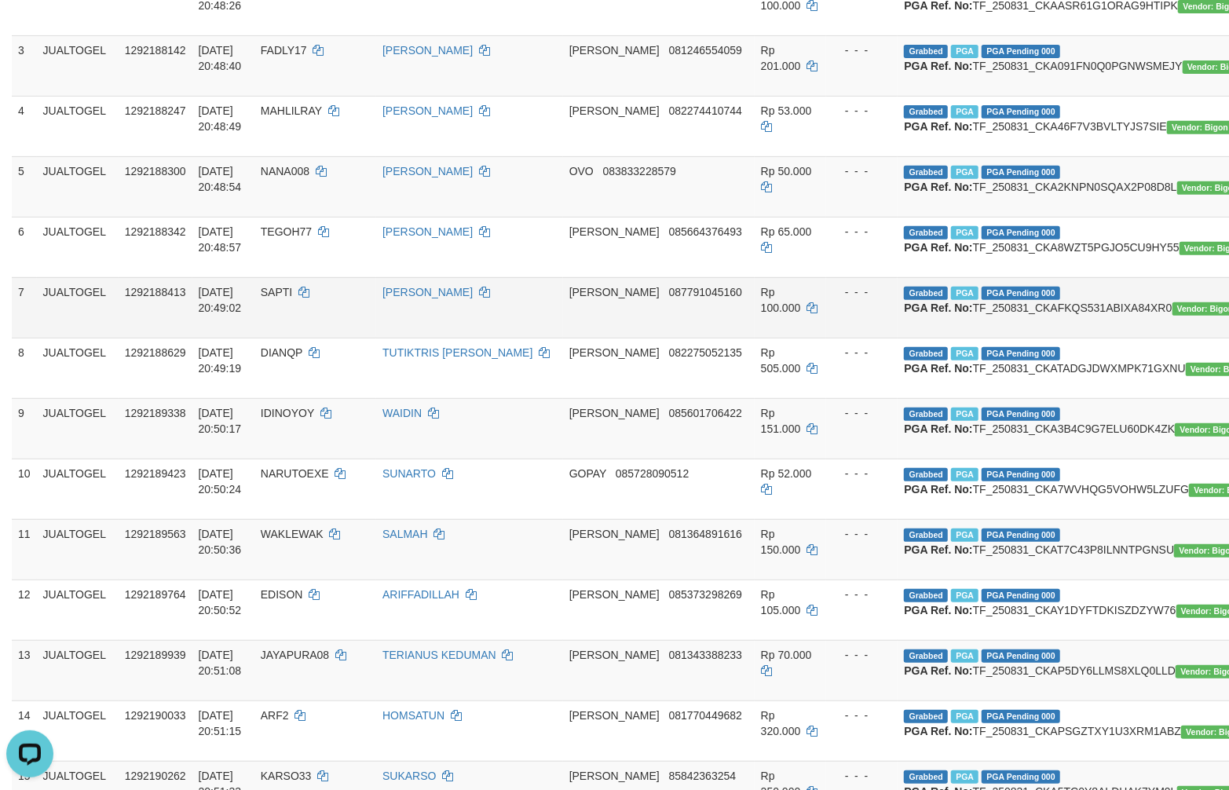
click at [268, 298] on span "SAPTI" at bounding box center [276, 292] width 31 height 13
click at [915, 338] on td "Grabbed PGA PGA Pending 000 {"status":"000","data":{"unique_id":"1120-129218841…" at bounding box center [1082, 307] width 370 height 60
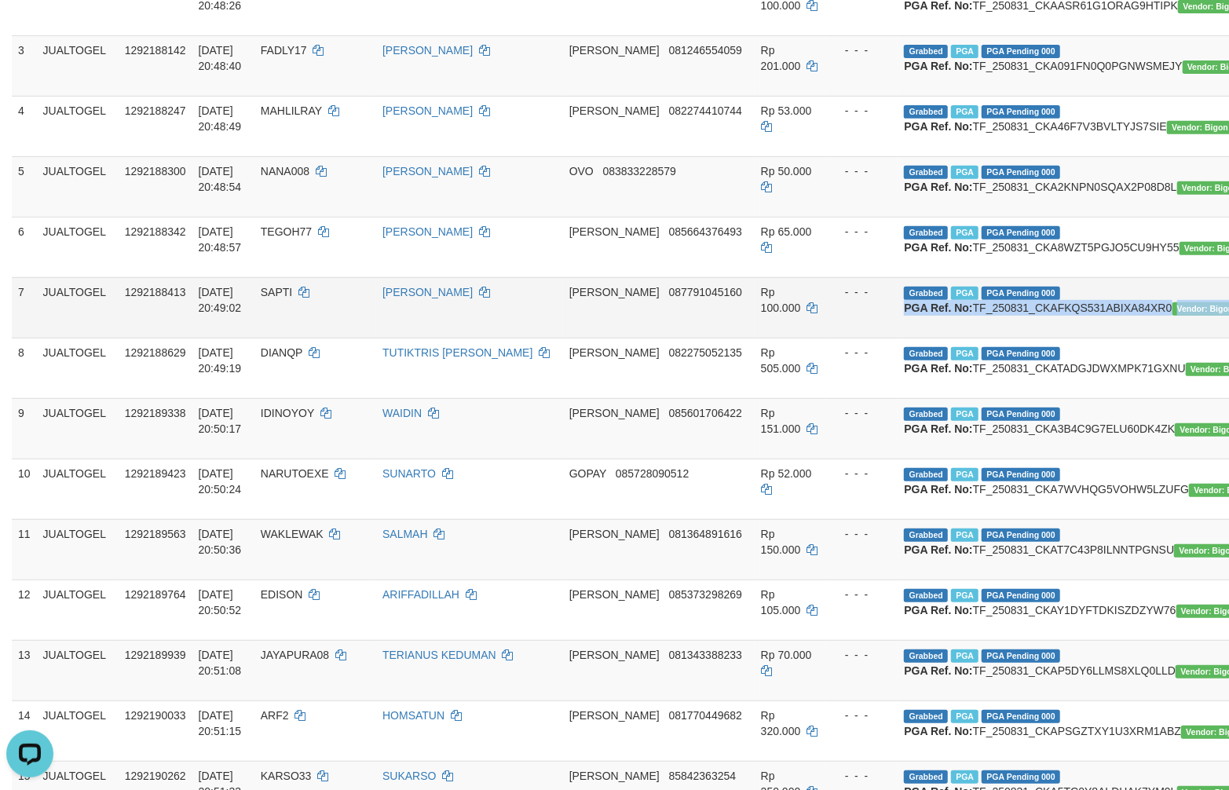
click at [915, 338] on td "Grabbed PGA PGA Pending 000 {"status":"000","data":{"unique_id":"1120-129218841…" at bounding box center [1082, 307] width 370 height 60
click at [768, 338] on td "Rp 100.000" at bounding box center [789, 307] width 71 height 60
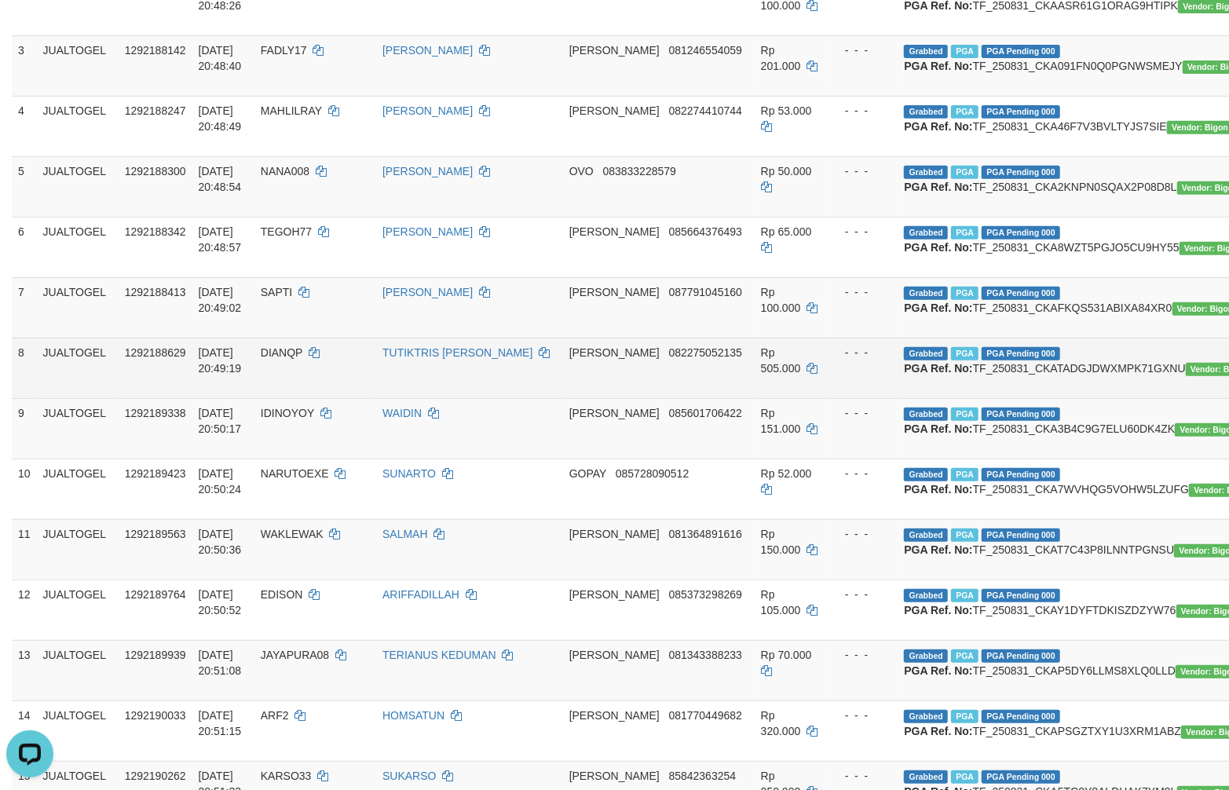
click at [295, 359] on span "DIANQP" at bounding box center [282, 352] width 42 height 13
click at [915, 398] on td "Grabbed PGA PGA Pending 000 {"status":"000","data":{"unique_id":"1120-129218862…" at bounding box center [1082, 368] width 370 height 60
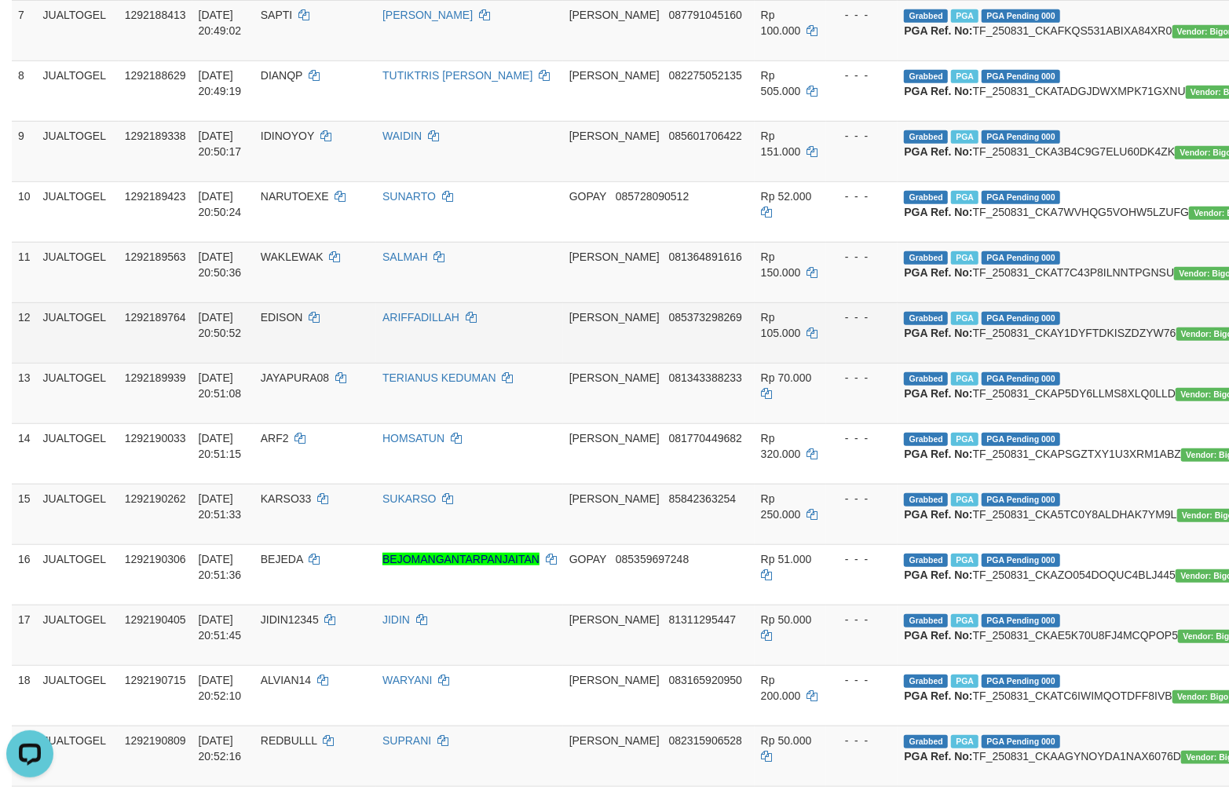
scroll to position [698, 0]
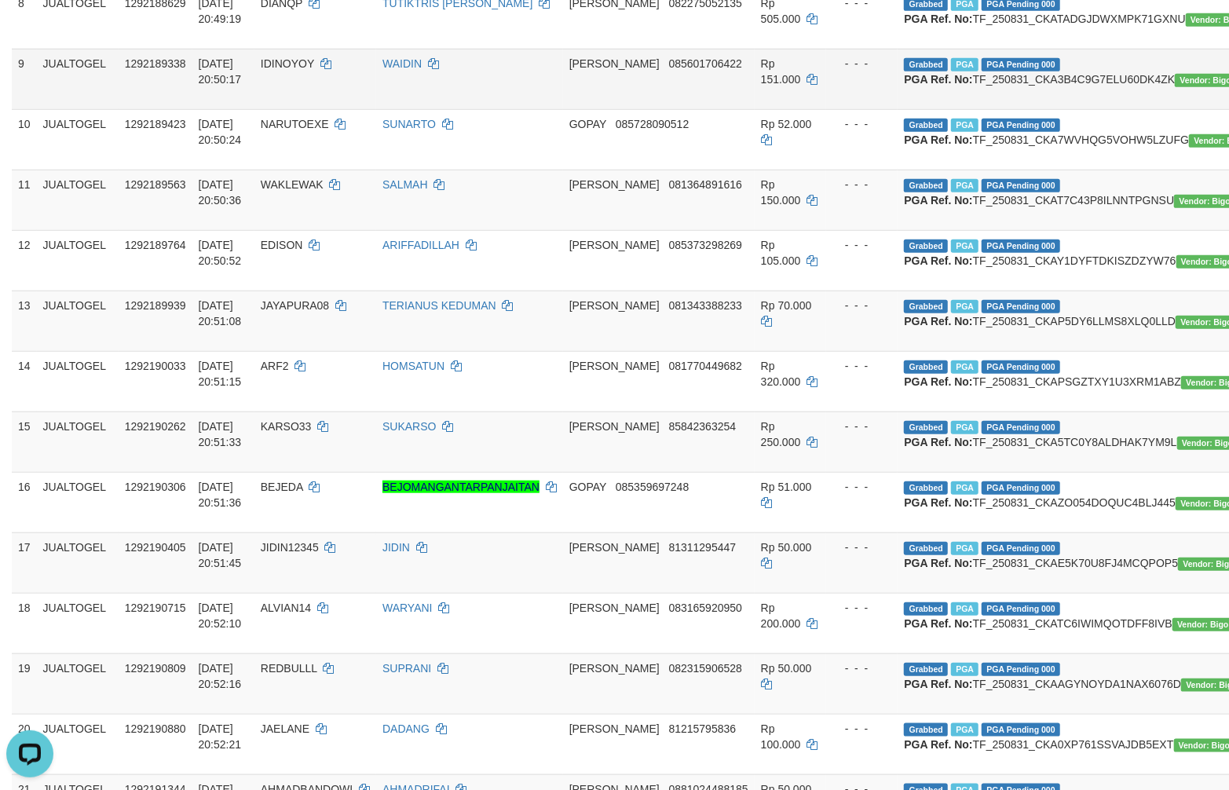
click at [473, 109] on td "WAIDIN" at bounding box center [469, 79] width 187 height 60
click at [287, 70] on span "IDINOYOY" at bounding box center [287, 63] width 53 height 13
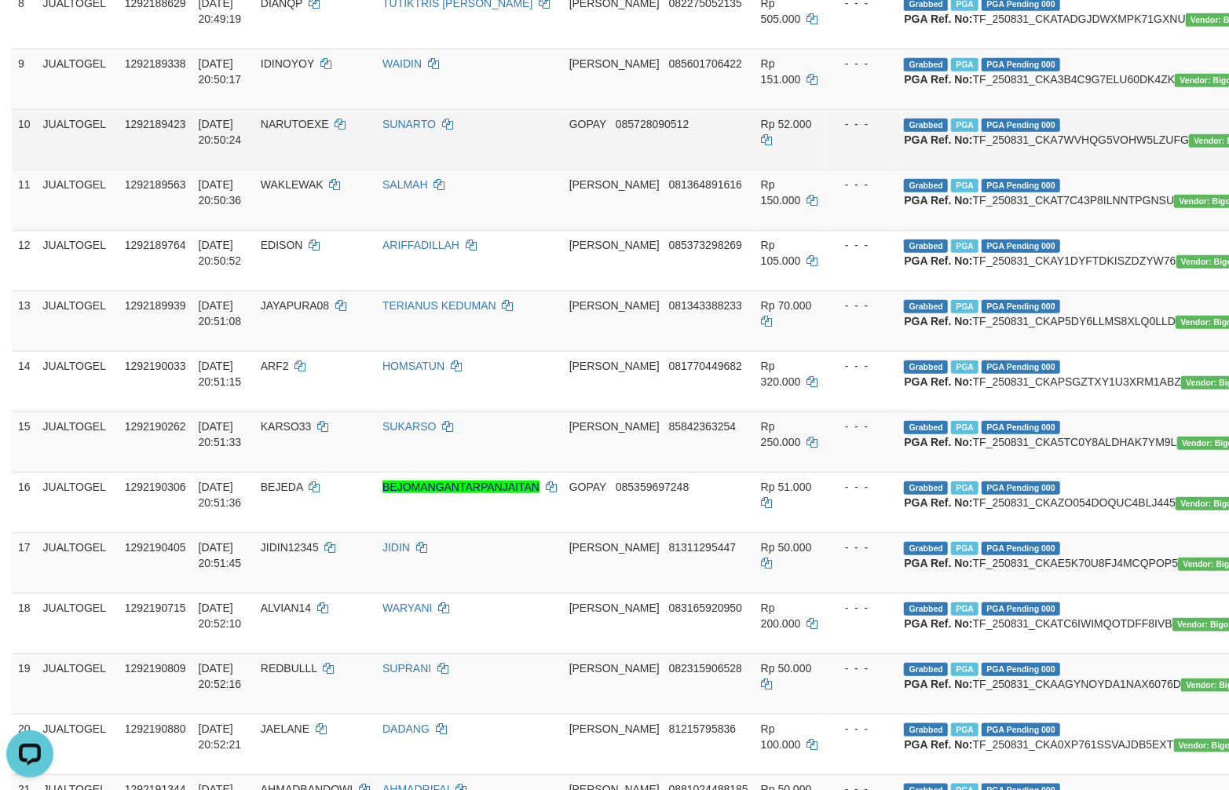
click at [915, 170] on td "Grabbed PGA PGA Pending 000 {"status":"000","data":{"unique_id":"1120-129218942…" at bounding box center [1082, 139] width 370 height 60
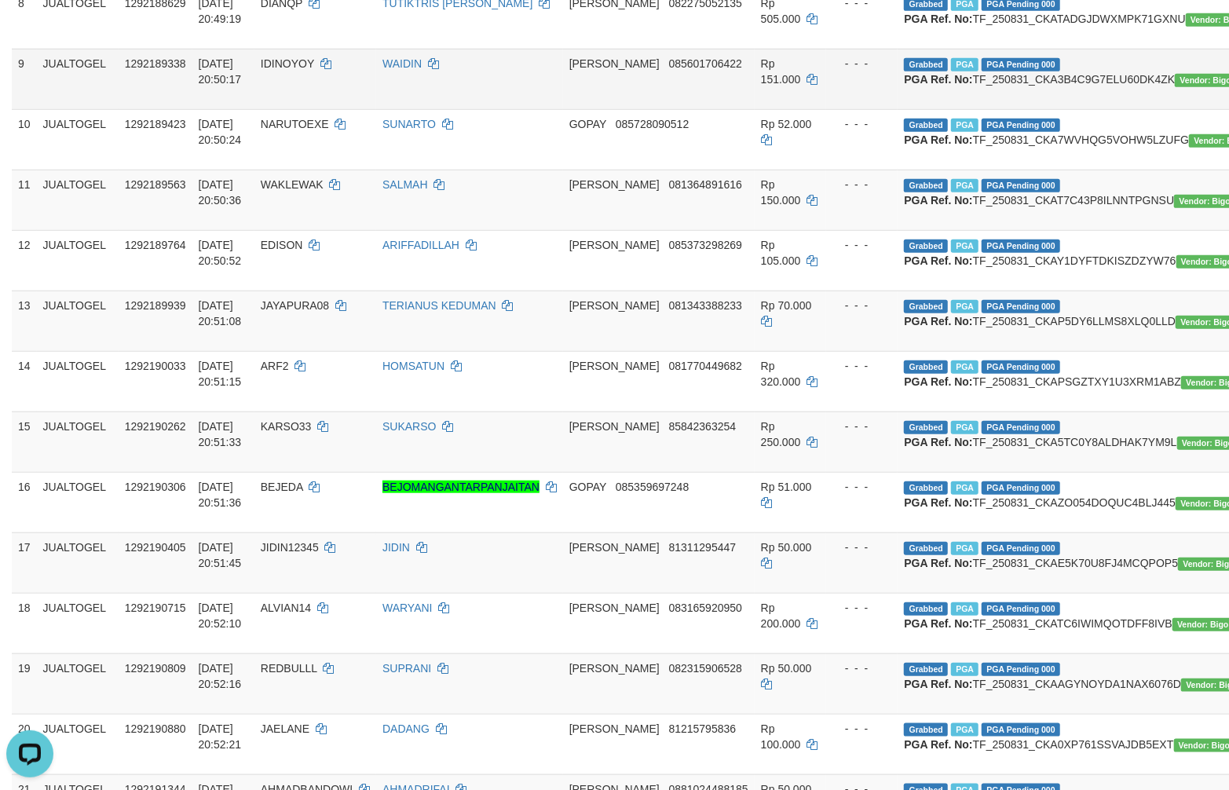
click at [915, 109] on td "Grabbed PGA PGA Pending 000 {"status":"000","data":{"unique_id":"1120-129218933…" at bounding box center [1082, 79] width 370 height 60
click at [622, 109] on td "DANA 085601706422" at bounding box center [659, 79] width 192 height 60
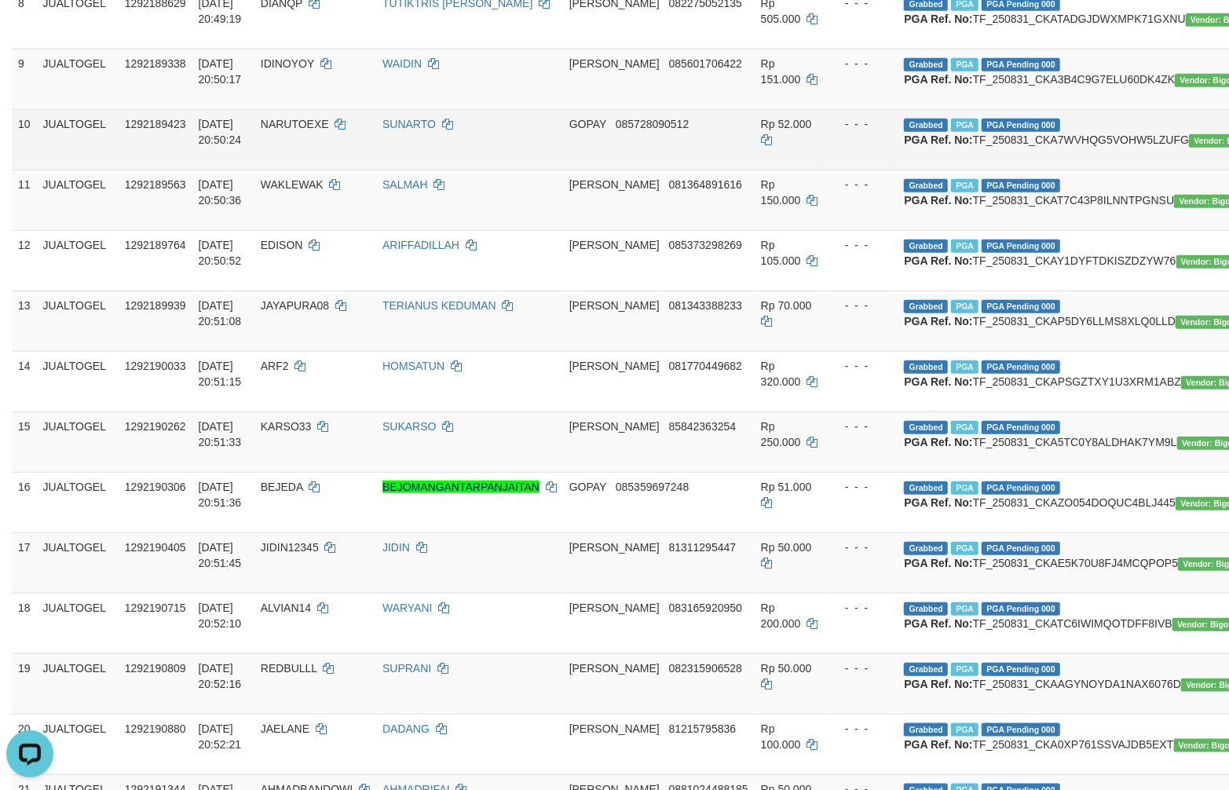
click at [299, 130] on span "NARUTOEXE" at bounding box center [295, 124] width 68 height 13
click at [915, 170] on td "Grabbed PGA PGA Pending 000 {"status":"000","data":{"unique_id":"1120-129218942…" at bounding box center [1082, 139] width 370 height 60
drag, startPoint x: 790, startPoint y: 305, endPoint x: 482, endPoint y: 355, distance: 311.8
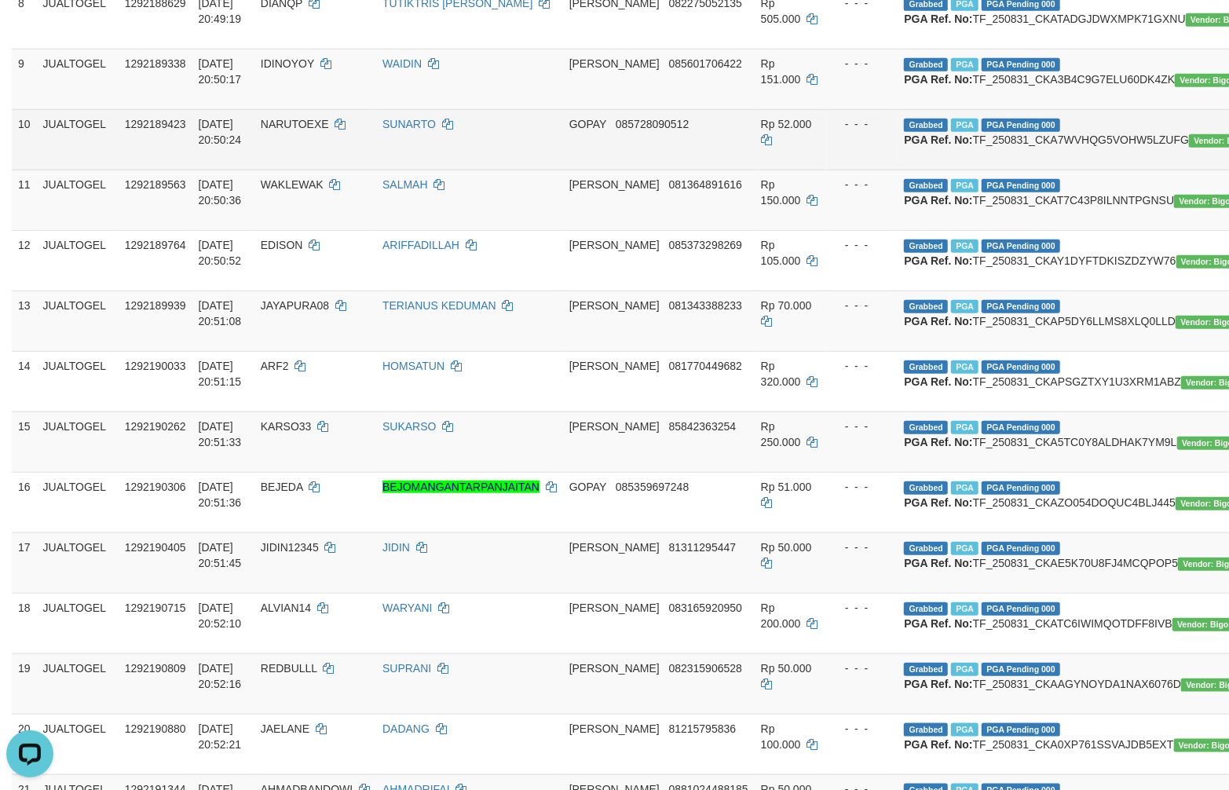
click at [826, 170] on td "- - -" at bounding box center [862, 139] width 72 height 60
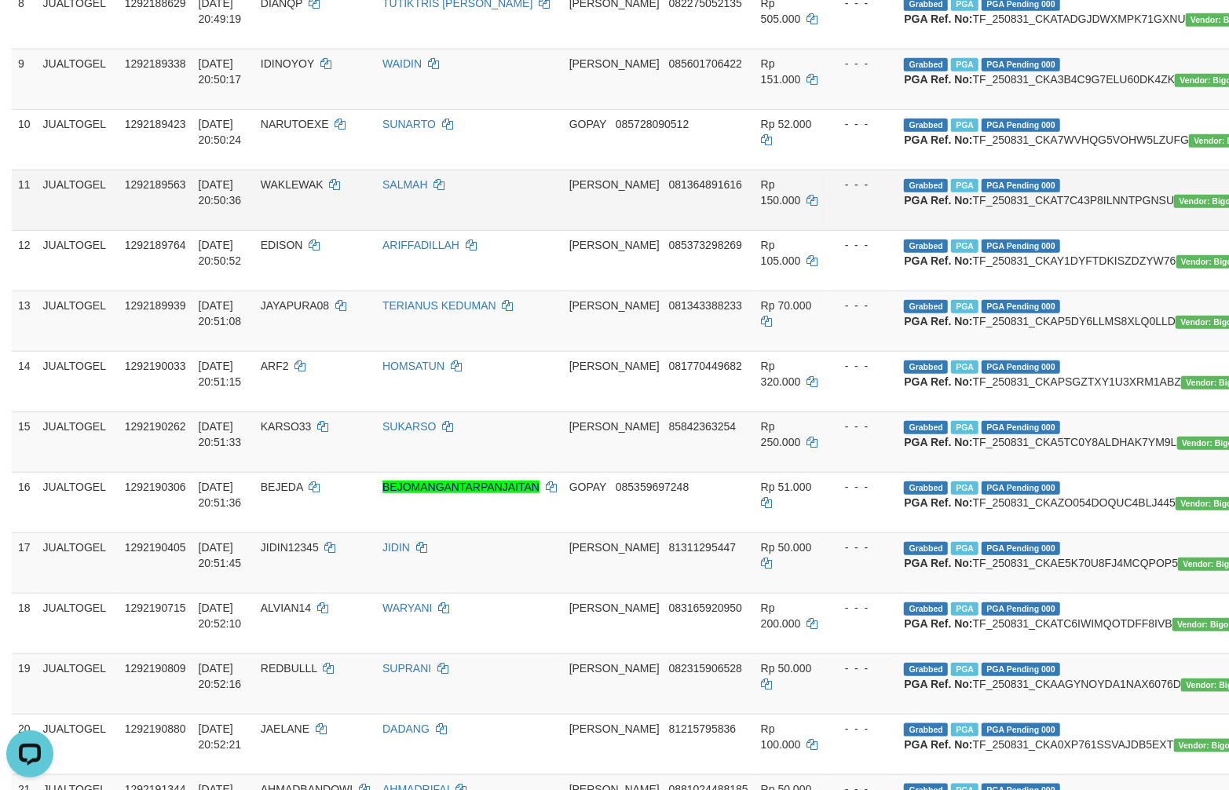
click at [287, 191] on span "WAKLEWAK" at bounding box center [292, 184] width 63 height 13
click at [915, 230] on td "Grabbed PGA PGA Pending 000 {"status":"000","data":{"unique_id":"1120-129218956…" at bounding box center [1082, 200] width 370 height 60
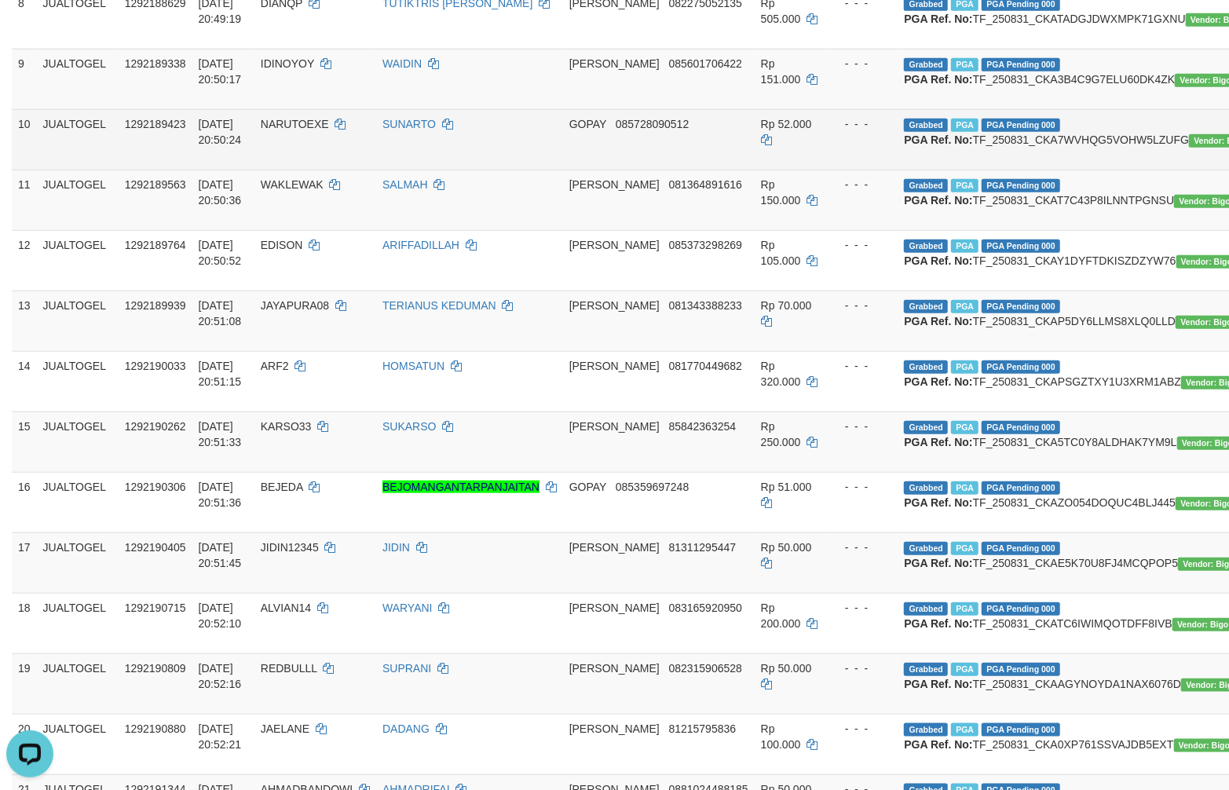
click at [615, 170] on td "GOPAY 085728090512" at bounding box center [659, 139] width 192 height 60
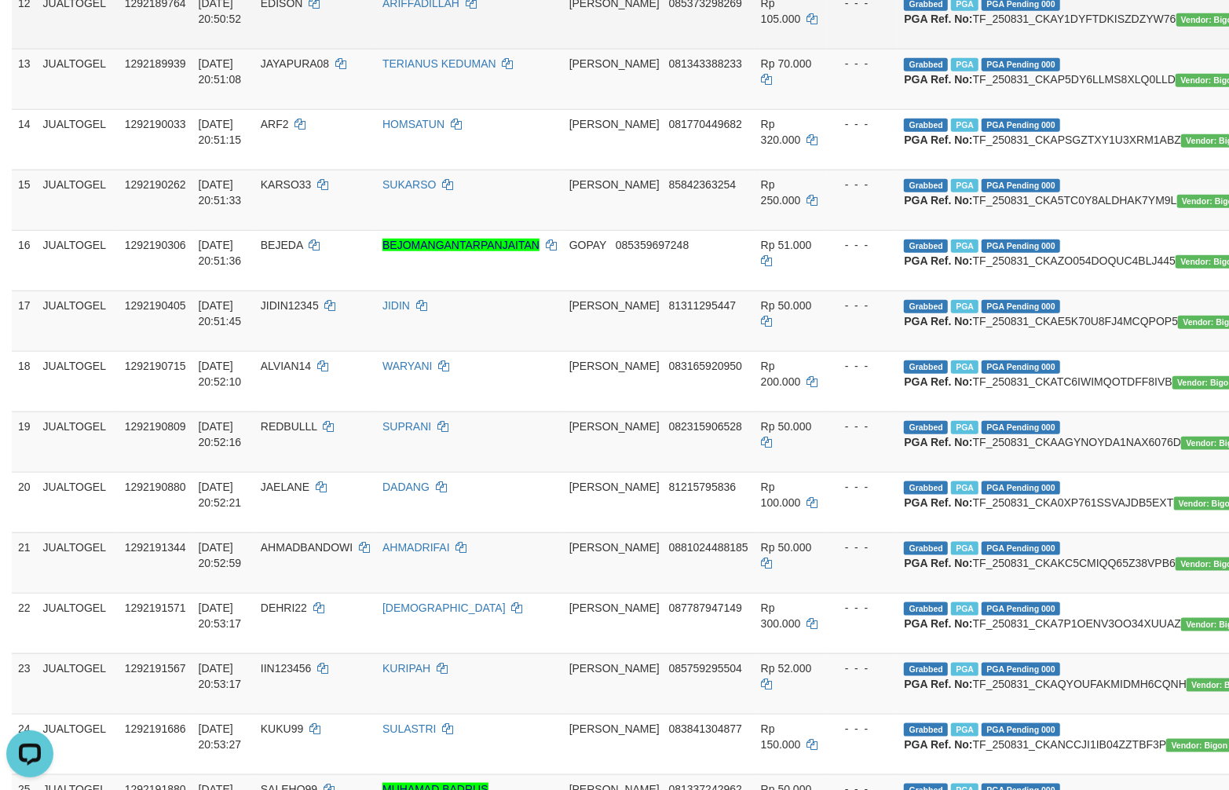
scroll to position [871, 0]
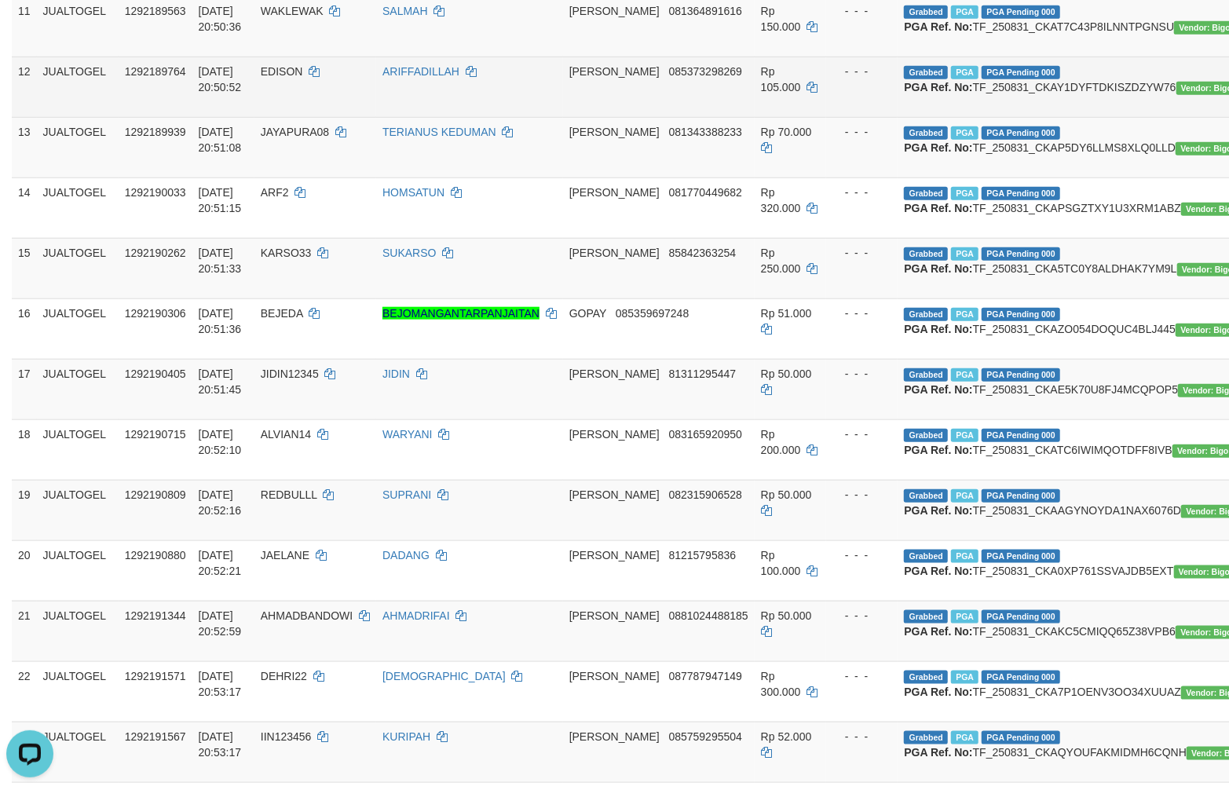
click at [286, 78] on span "EDISON" at bounding box center [282, 71] width 42 height 13
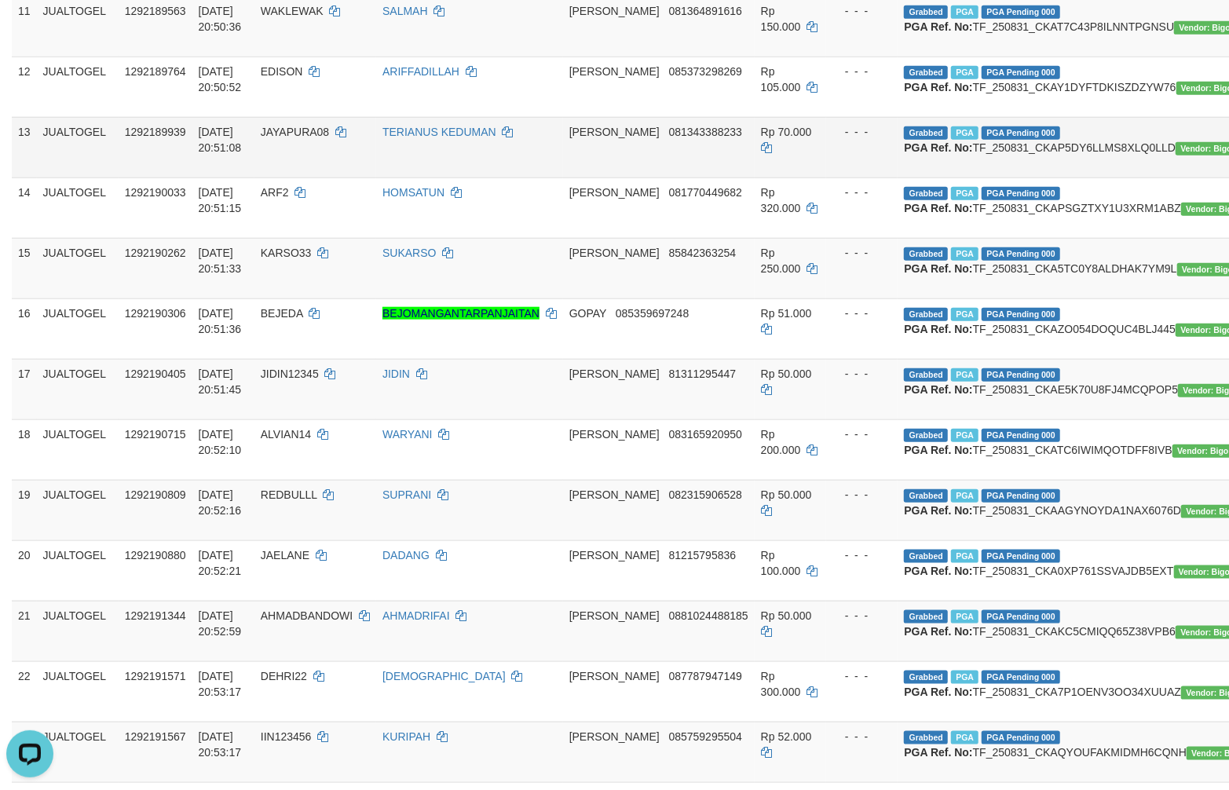
click at [915, 177] on td "Grabbed PGA PGA Pending 000 {"status":"000","data":{"unique_id":"1120-129218993…" at bounding box center [1082, 147] width 370 height 60
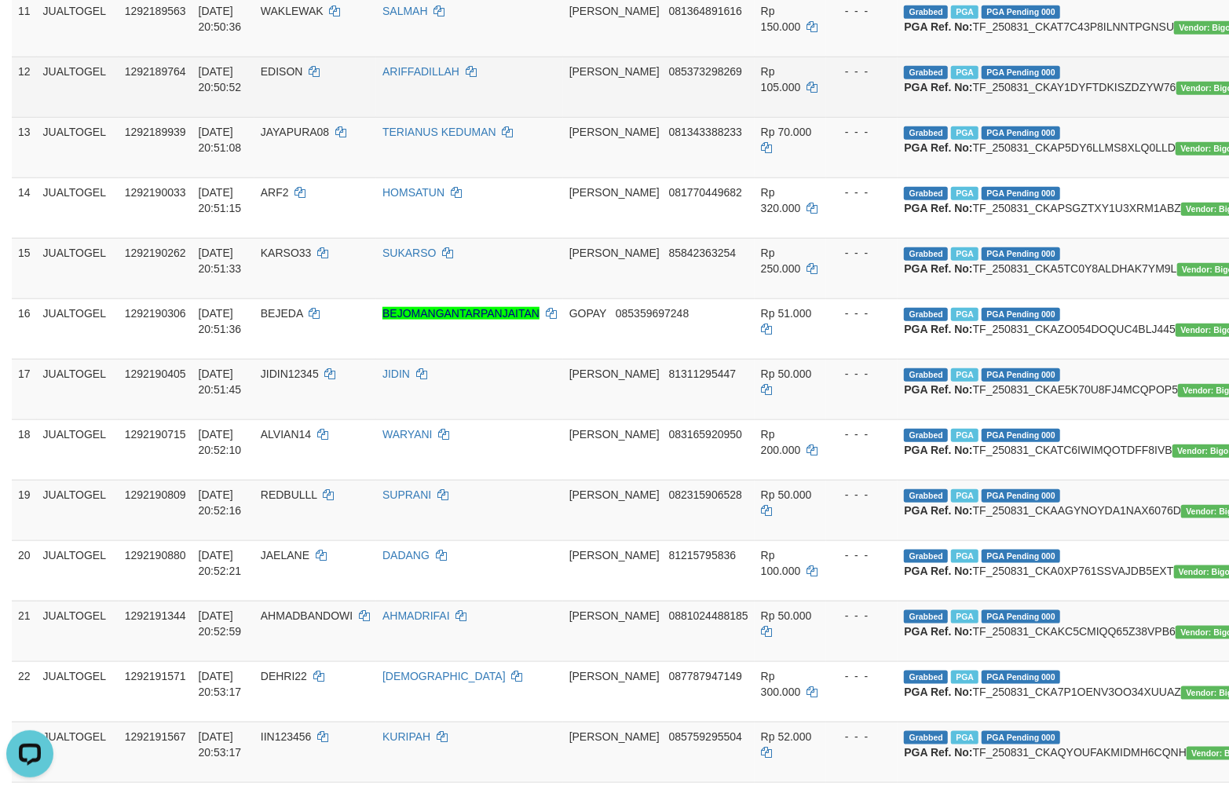
click at [915, 117] on td "Grabbed PGA PGA Pending 000 {"status":"000","data":{"unique_id":"1120-129218976…" at bounding box center [1082, 87] width 370 height 60
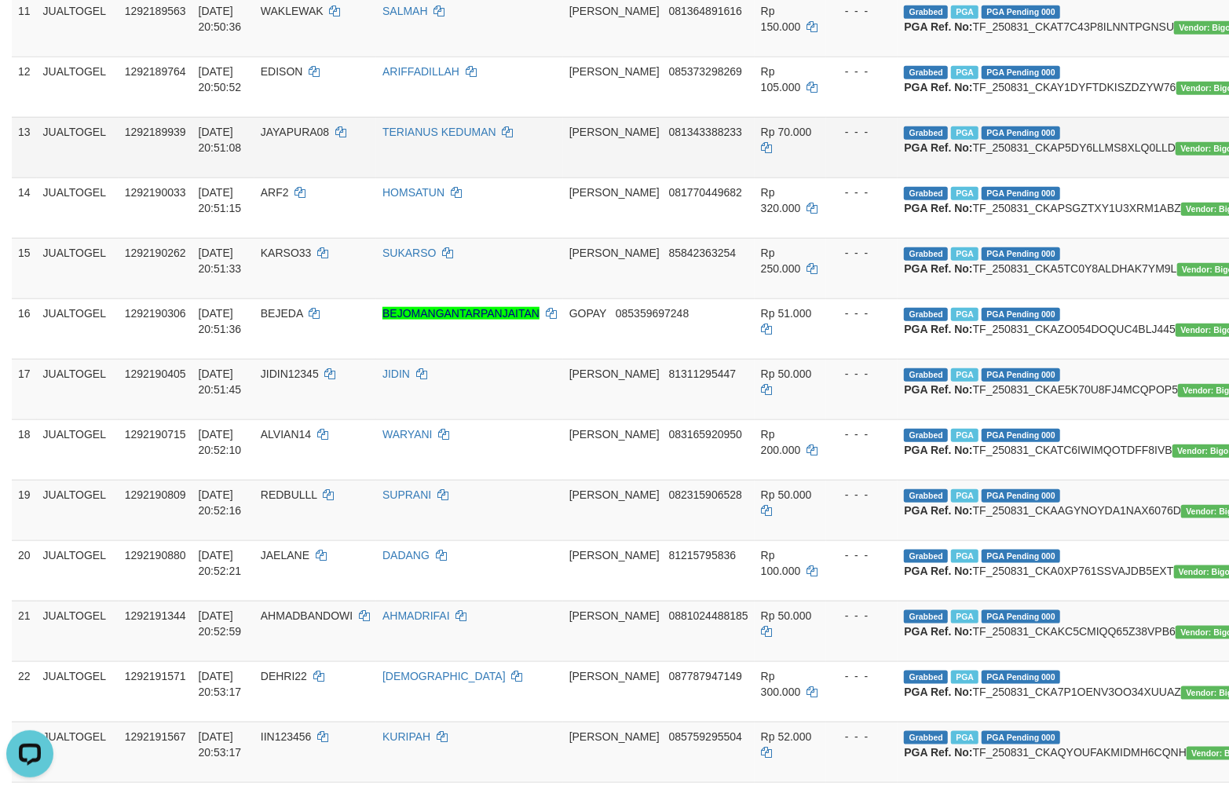
drag, startPoint x: 808, startPoint y: 378, endPoint x: 554, endPoint y: 372, distance: 253.6
click at [826, 177] on td "- - -" at bounding box center [862, 147] width 72 height 60
click at [279, 138] on span "JAYAPURA08" at bounding box center [295, 132] width 68 height 13
click at [915, 177] on td "Grabbed PGA PGA Pending 000 {"status":"000","data":{"unique_id":"1120-129218993…" at bounding box center [1082, 147] width 370 height 60
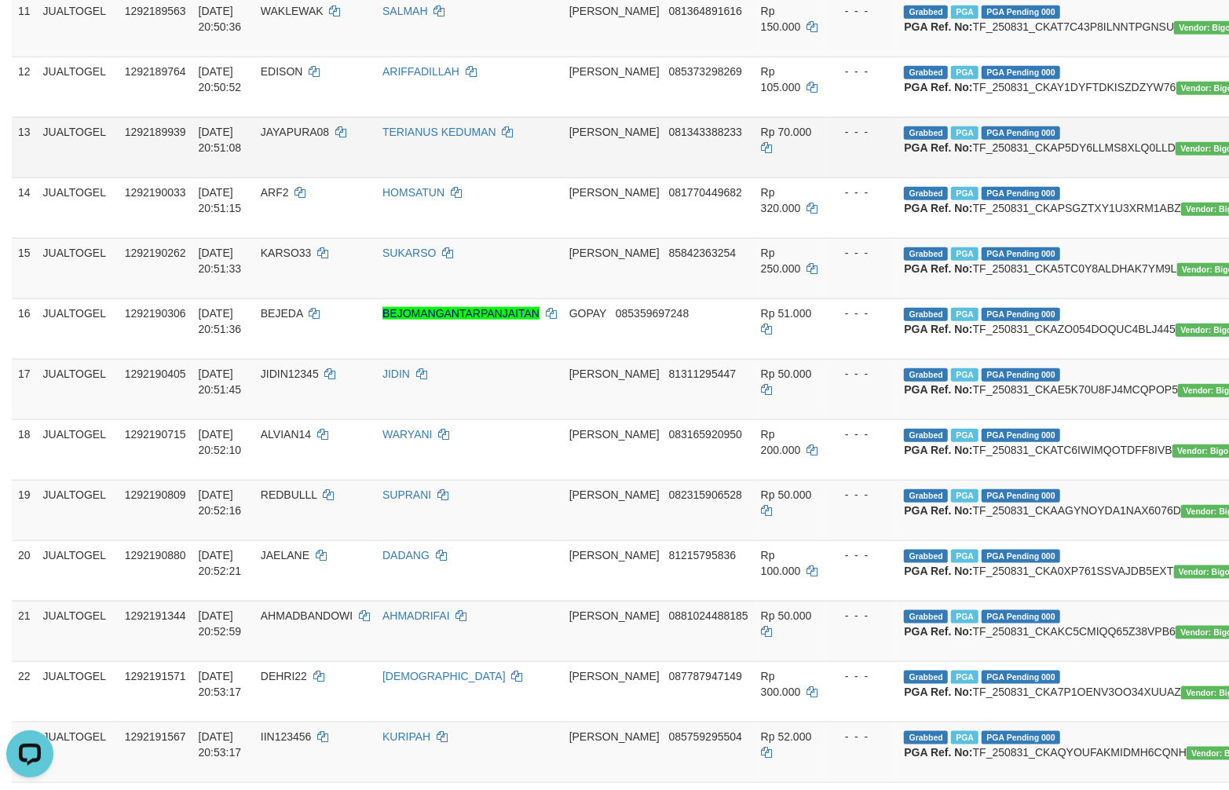
click at [915, 177] on td "Grabbed PGA PGA Pending 000 {"status":"000","data":{"unique_id":"1120-129218993…" at bounding box center [1082, 147] width 370 height 60
click at [650, 177] on td "DANA 081343388233" at bounding box center [659, 147] width 192 height 60
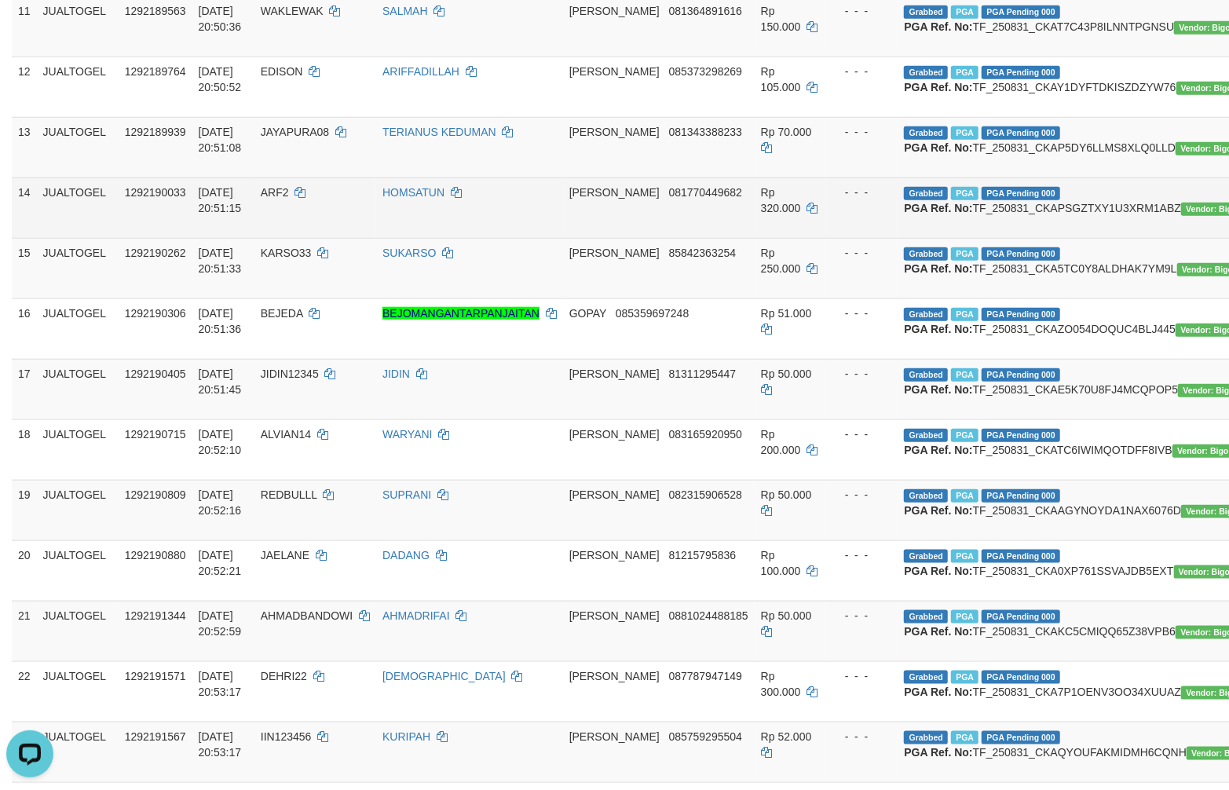
click at [283, 199] on span "ARF2" at bounding box center [275, 192] width 28 height 13
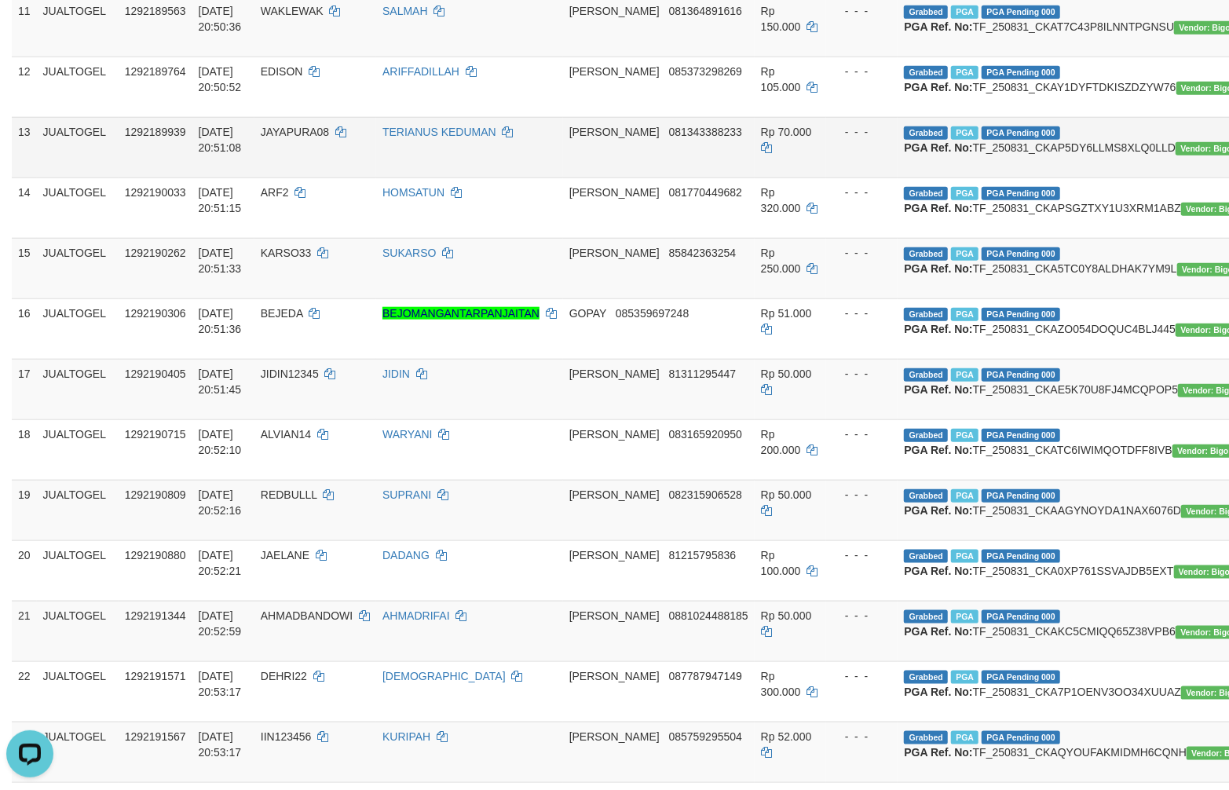
click at [585, 177] on td "DANA 081343388233" at bounding box center [659, 147] width 192 height 60
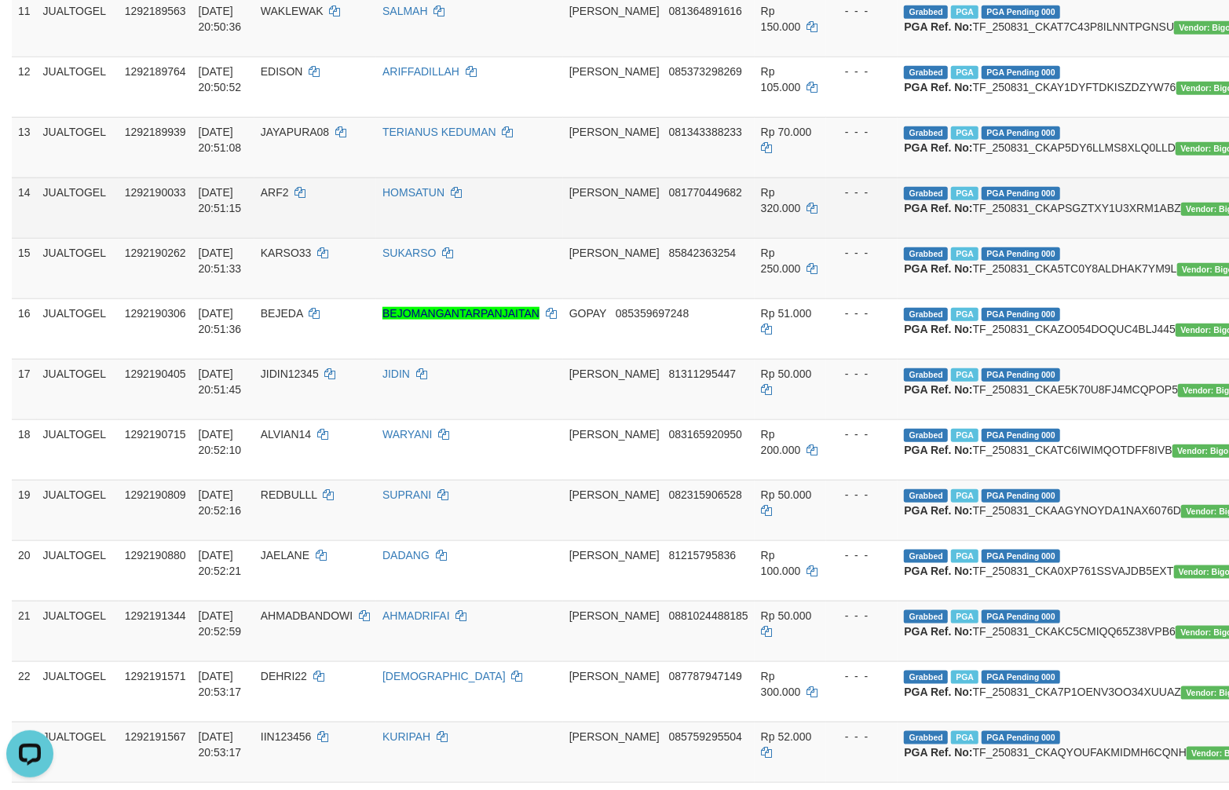
click at [915, 238] on td "Grabbed PGA PGA Pending 000 {"status":"000","data":{"unique_id":"1120-129219003…" at bounding box center [1082, 207] width 370 height 60
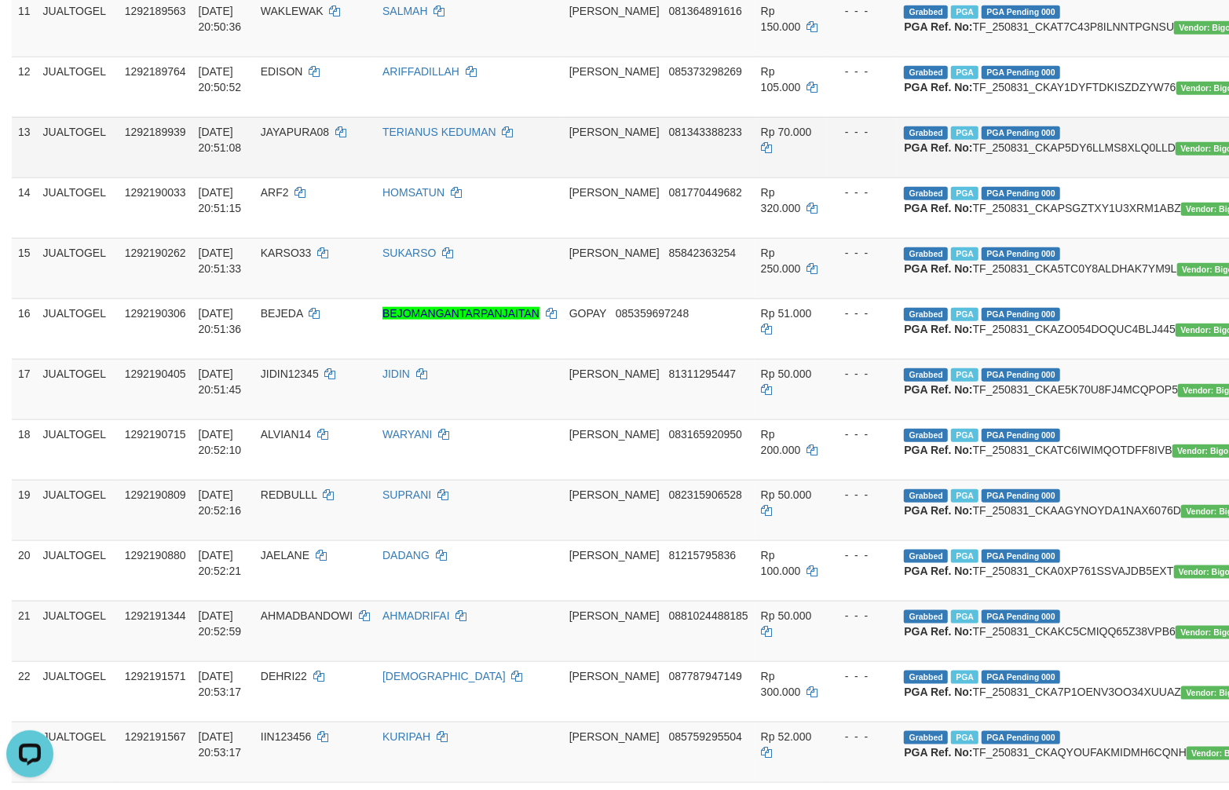
drag, startPoint x: 594, startPoint y: 369, endPoint x: 510, endPoint y: 347, distance: 86.8
click at [594, 177] on td "DANA 081343388233" at bounding box center [659, 147] width 192 height 60
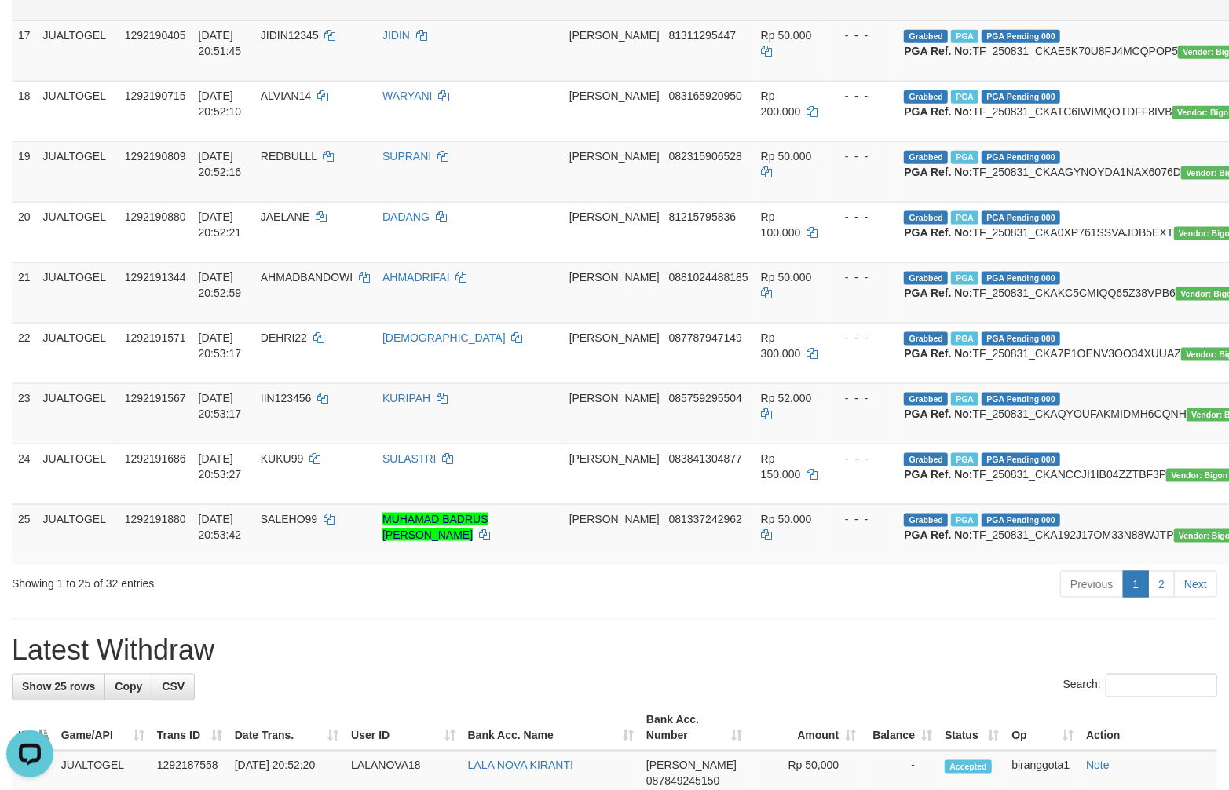
scroll to position [1222, 0]
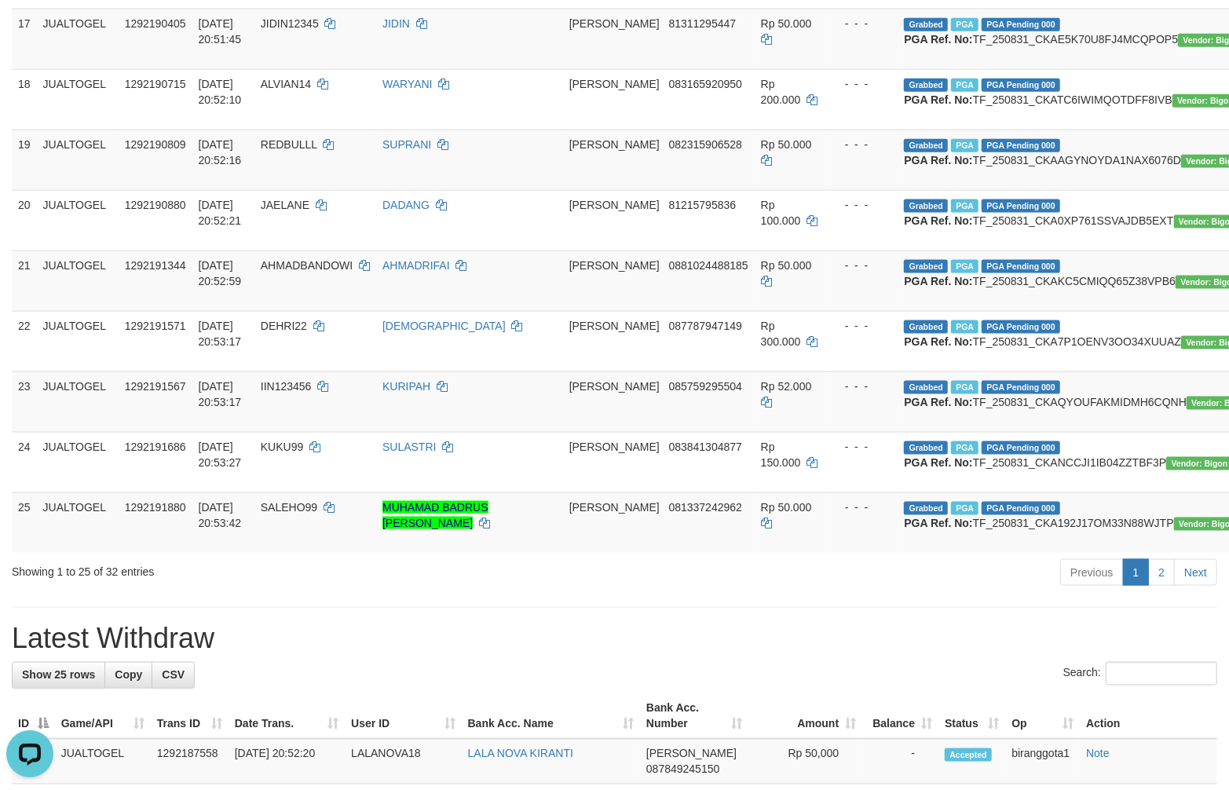
drag, startPoint x: 541, startPoint y: 239, endPoint x: 482, endPoint y: 233, distance: 59.1
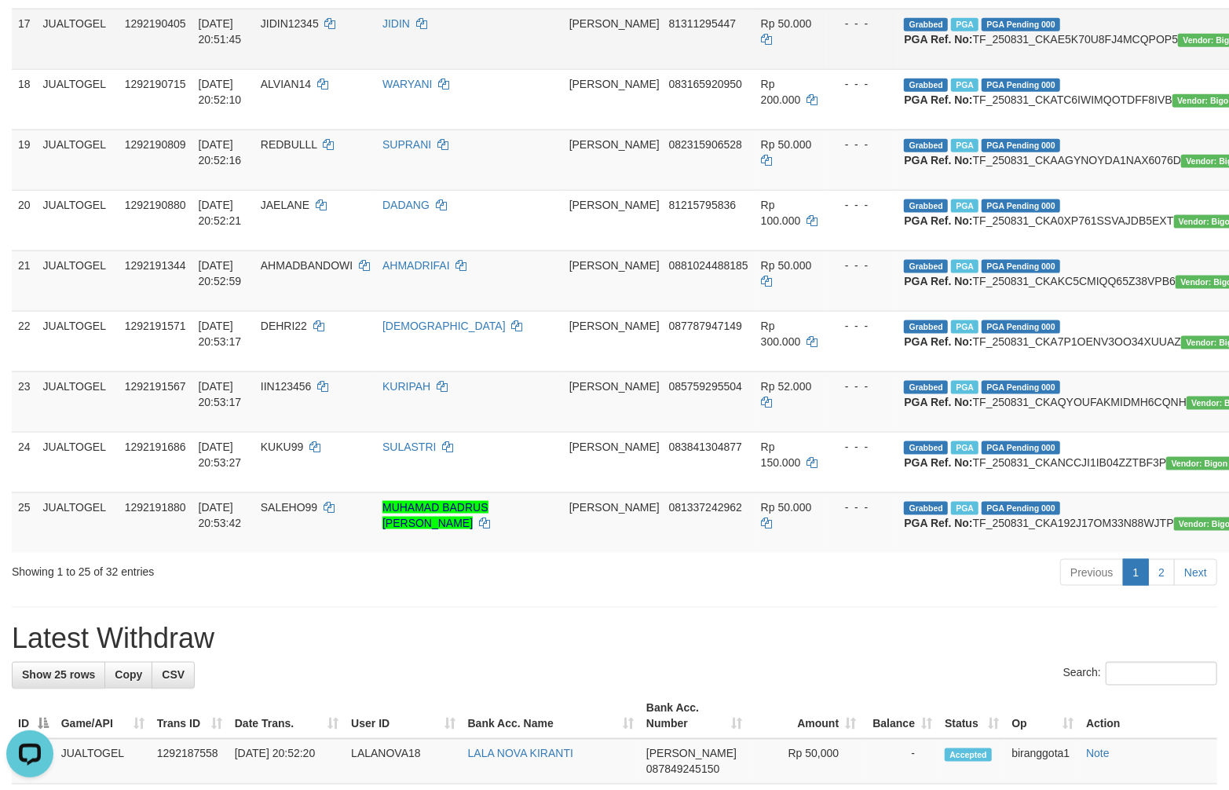
click at [631, 69] on td "DANA 81311295447" at bounding box center [659, 39] width 192 height 60
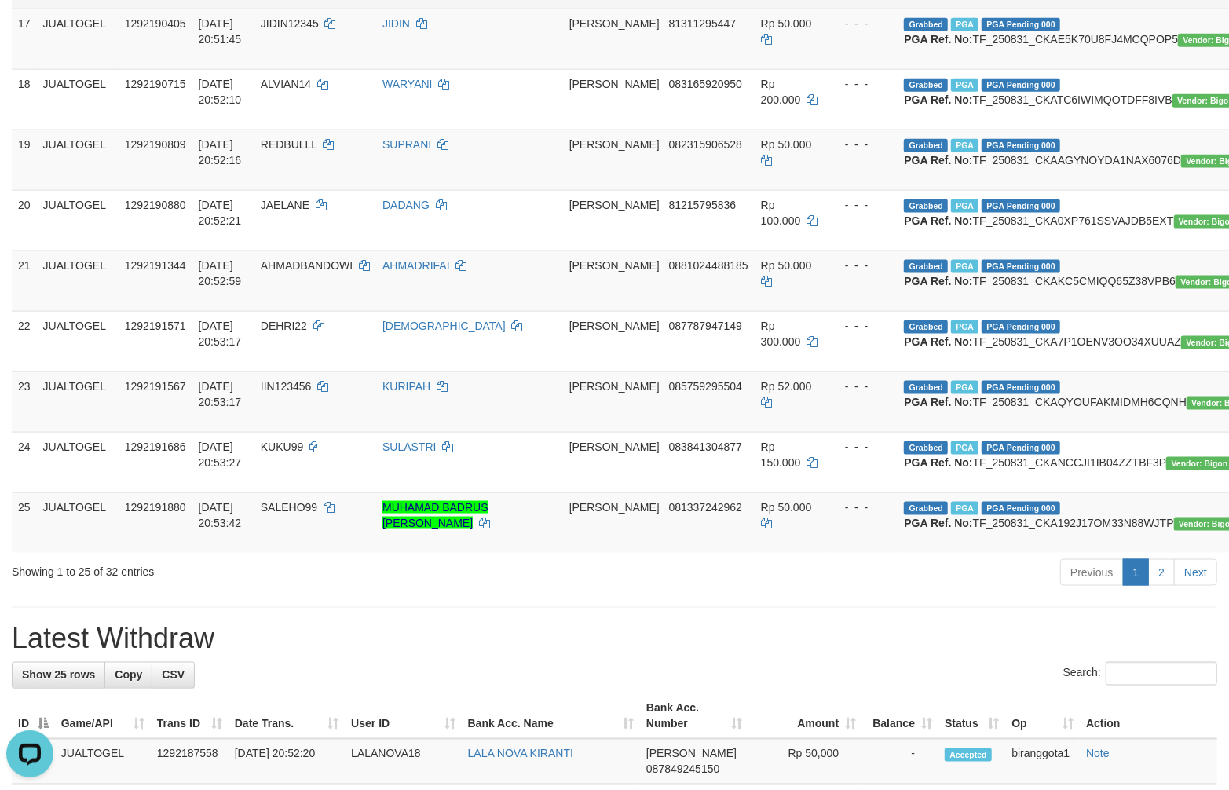
click at [277, 30] on span "JIDIN12345" at bounding box center [290, 23] width 58 height 13
click at [915, 69] on td "Grabbed PGA PGA Pending 000 {"status":"000","data":{"unique_id":"1120-129219040…" at bounding box center [1082, 39] width 370 height 60
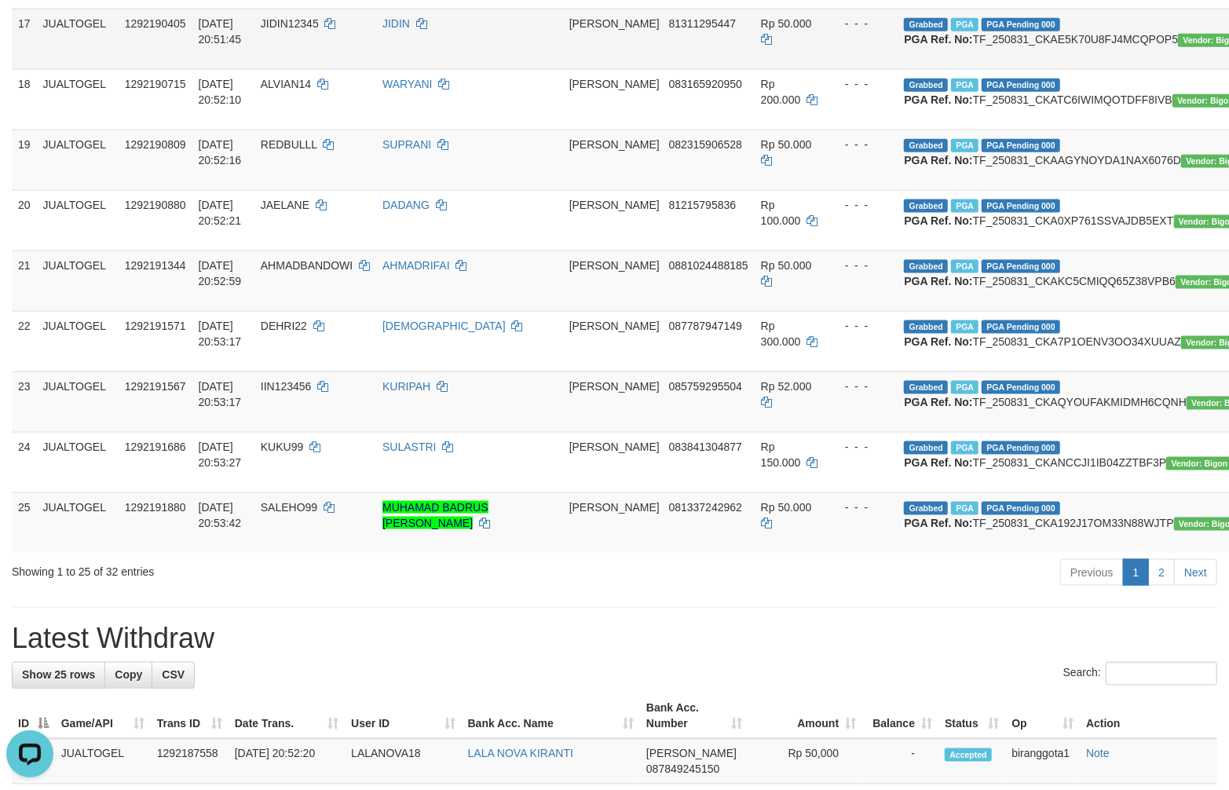
click at [531, 69] on td "JIDIN" at bounding box center [469, 39] width 187 height 60
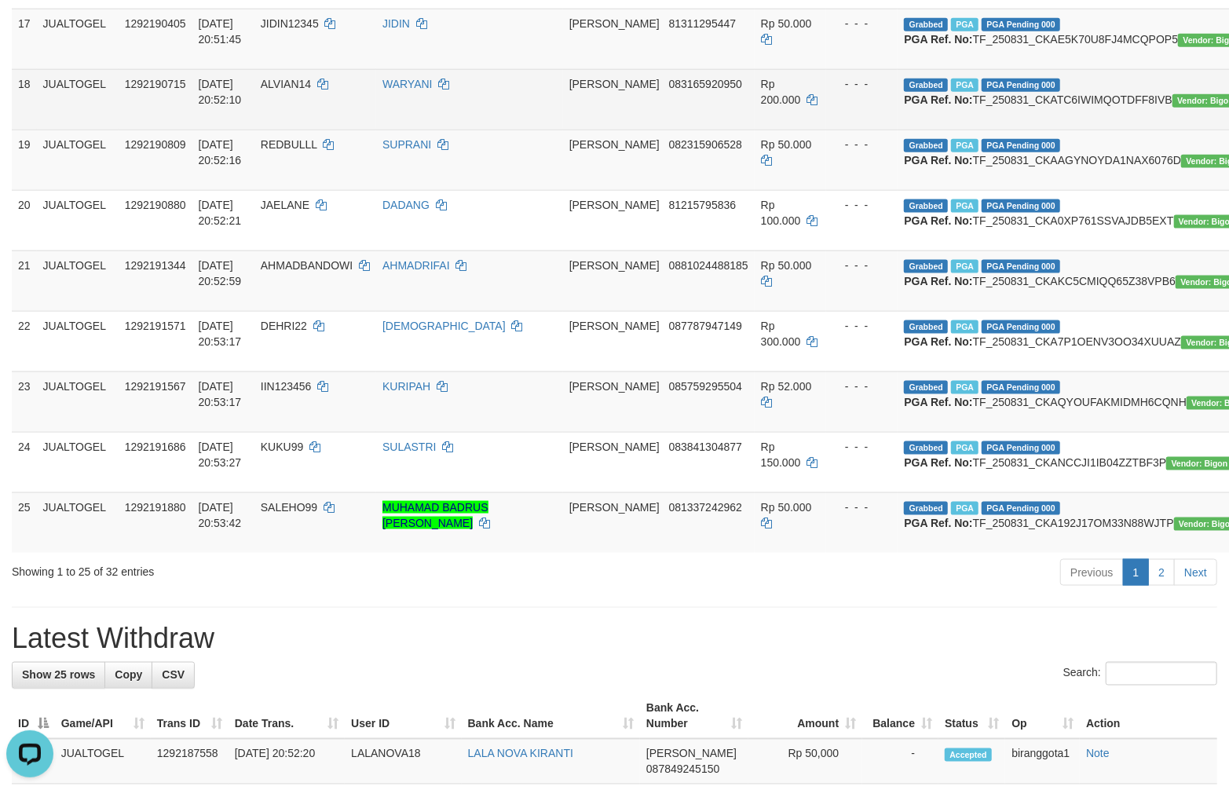
click at [296, 90] on span "ALVIAN14" at bounding box center [286, 84] width 50 height 13
click at [915, 130] on td "Grabbed PGA PGA Pending 000 {"status":"000","data":{"unique_id":"1120-129219071…" at bounding box center [1082, 99] width 370 height 60
click at [623, 130] on td "DANA 083165920950" at bounding box center [659, 99] width 192 height 60
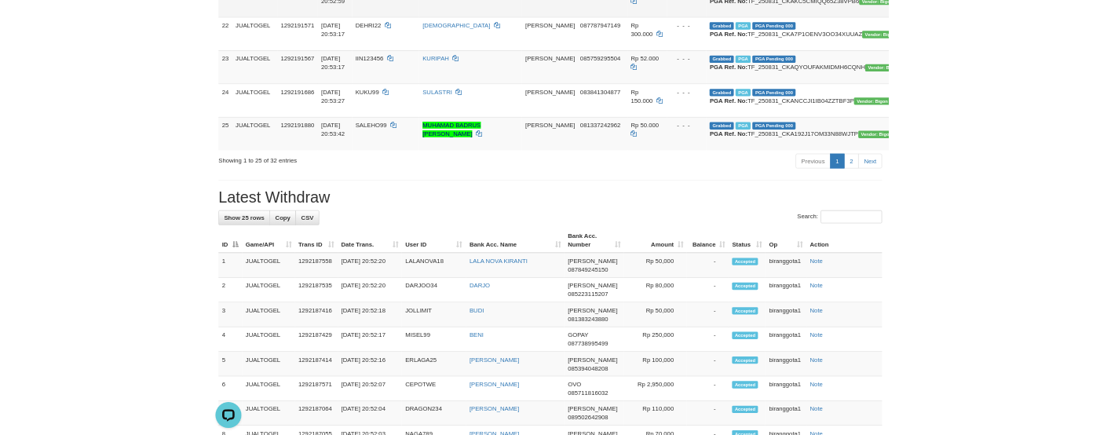
scroll to position [1570, 0]
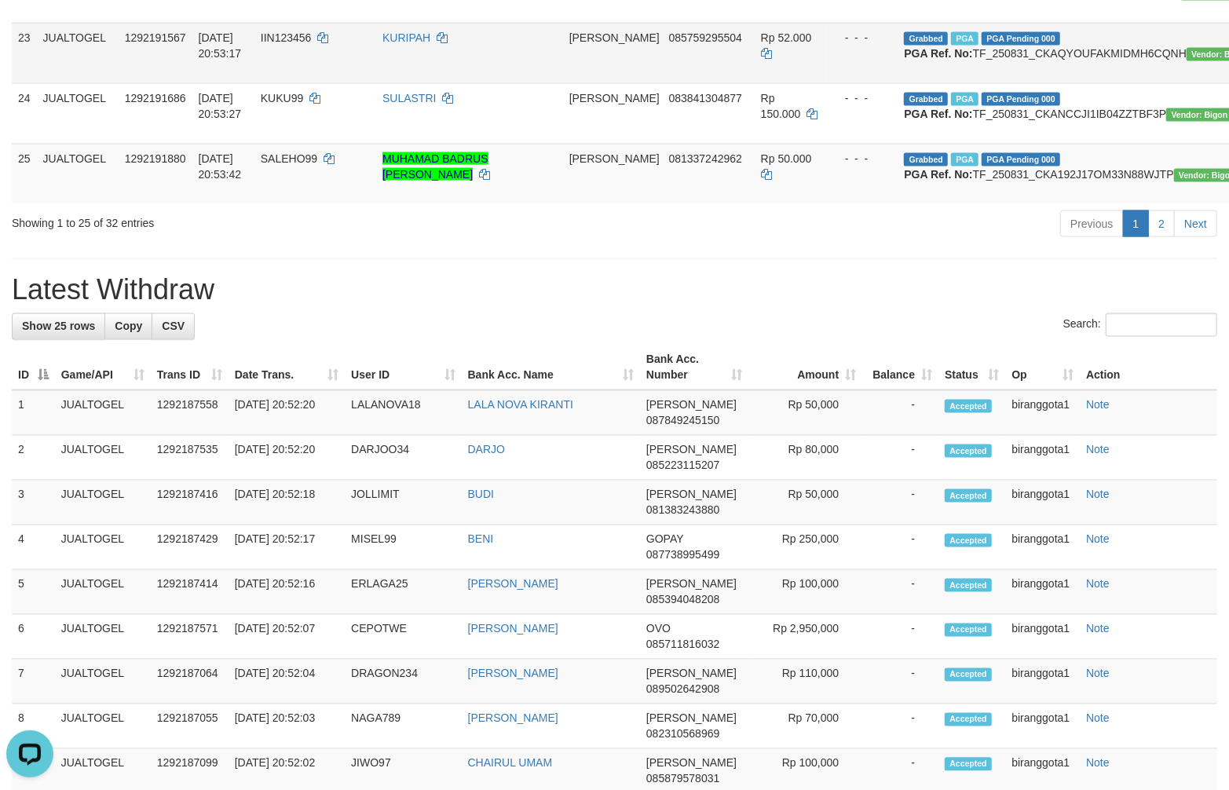
click at [275, 83] on td "IIN123456" at bounding box center [315, 53] width 122 height 60
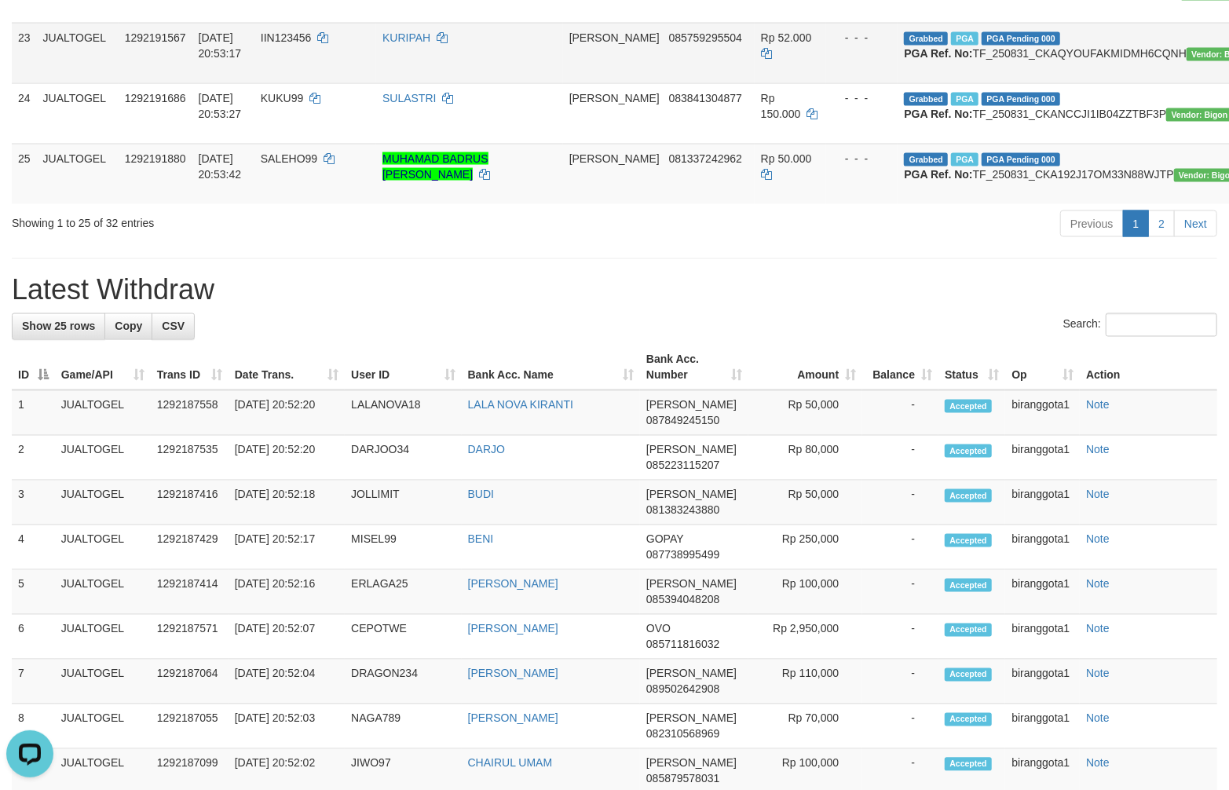
click at [915, 83] on td "Grabbed PGA PGA Pending 000 {"status":"000","data":{"unique_id":"1120-129219156…" at bounding box center [1082, 53] width 370 height 60
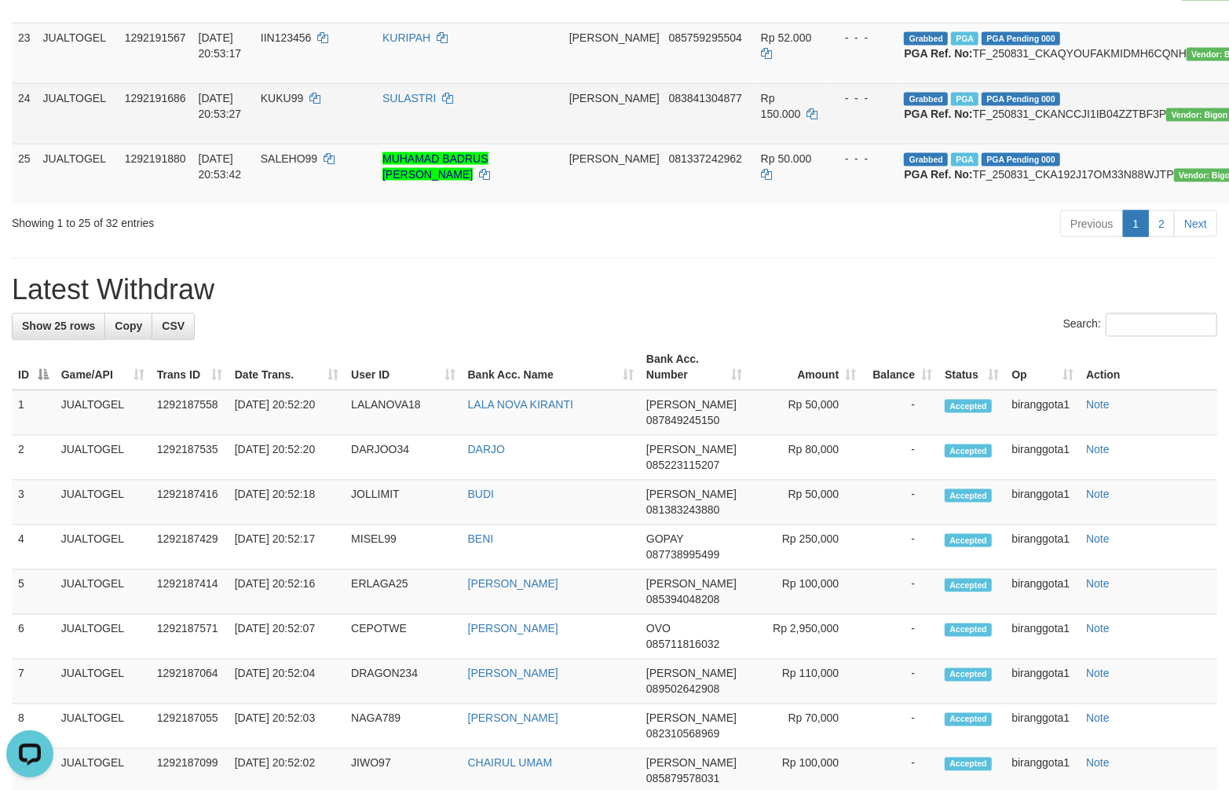
click at [645, 144] on td "DANA 083841304877" at bounding box center [659, 113] width 192 height 60
click at [302, 104] on span "KUKU99" at bounding box center [282, 98] width 42 height 13
click at [915, 144] on td "Grabbed PGA PGA Pending 000 {"status":"000","data":{"unique_id":"1120-129219168…" at bounding box center [1082, 113] width 370 height 60
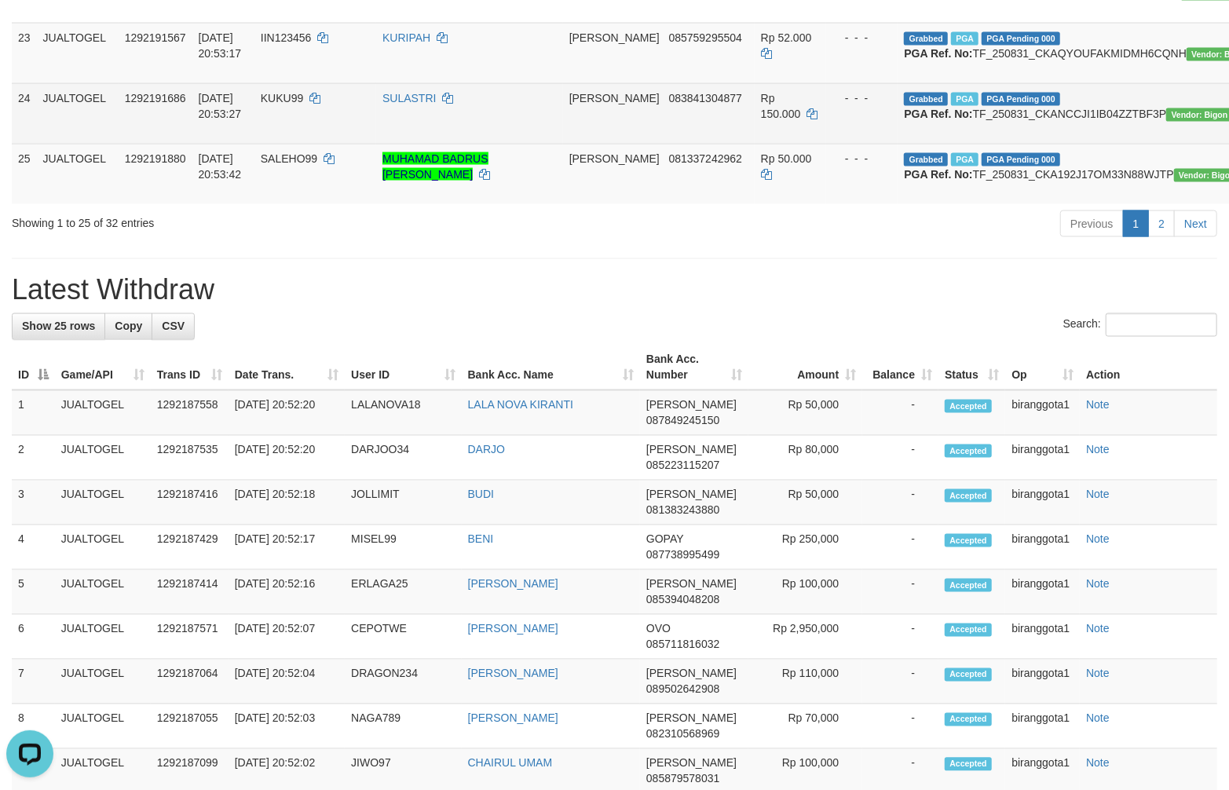
click at [679, 144] on td "DANA 083841304877" at bounding box center [659, 113] width 192 height 60
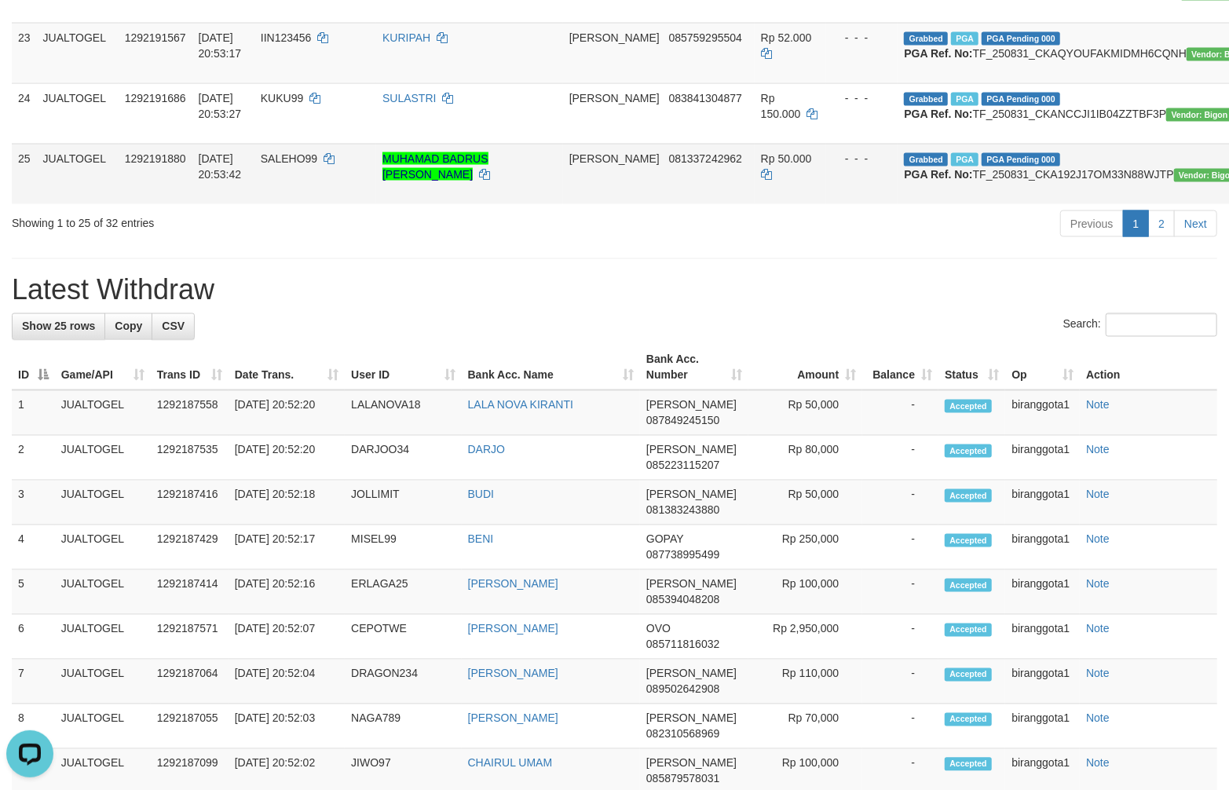
click at [302, 204] on td "SALEHO99" at bounding box center [315, 174] width 122 height 60
click at [915, 204] on td "Grabbed PGA PGA Pending 000 {"status":"000","data":{"unique_id":"1120-129219188…" at bounding box center [1082, 174] width 370 height 60
drag, startPoint x: 276, startPoint y: 655, endPoint x: 322, endPoint y: 773, distance: 127.0
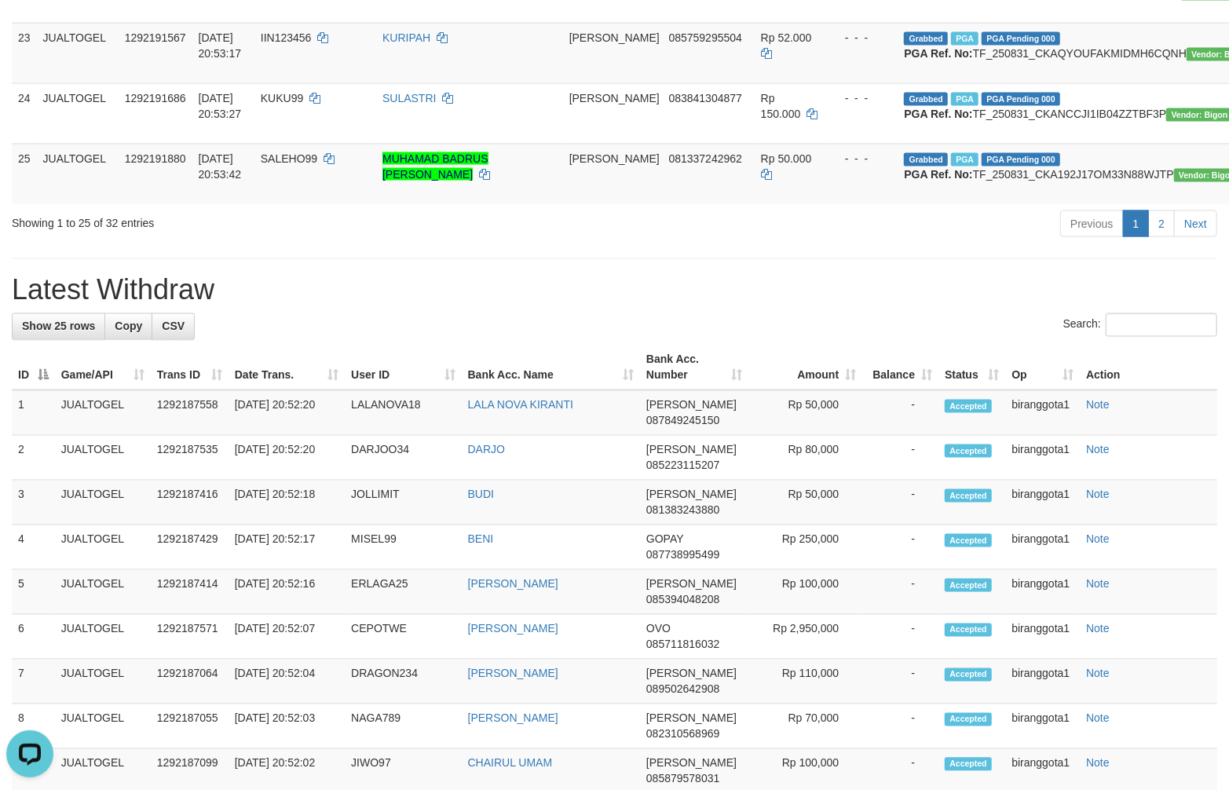
click at [276, 659] on div "**********" at bounding box center [614, 42] width 1229 height 3143
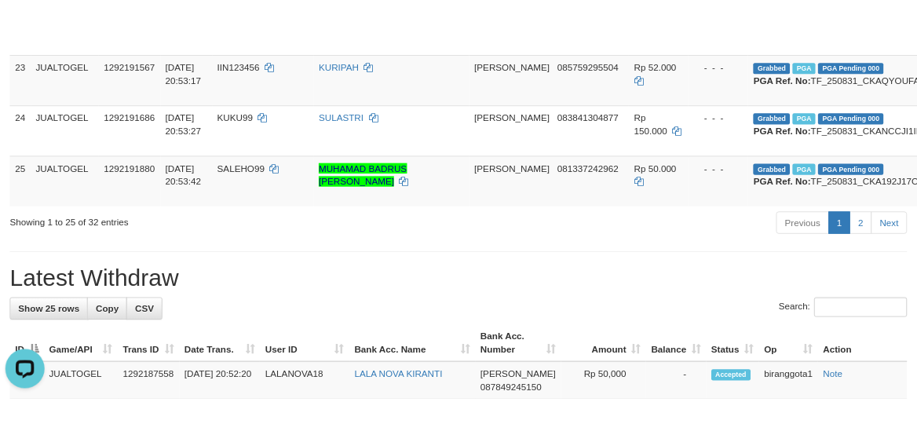
scroll to position [1586, 0]
